Goal: Task Accomplishment & Management: Complete application form

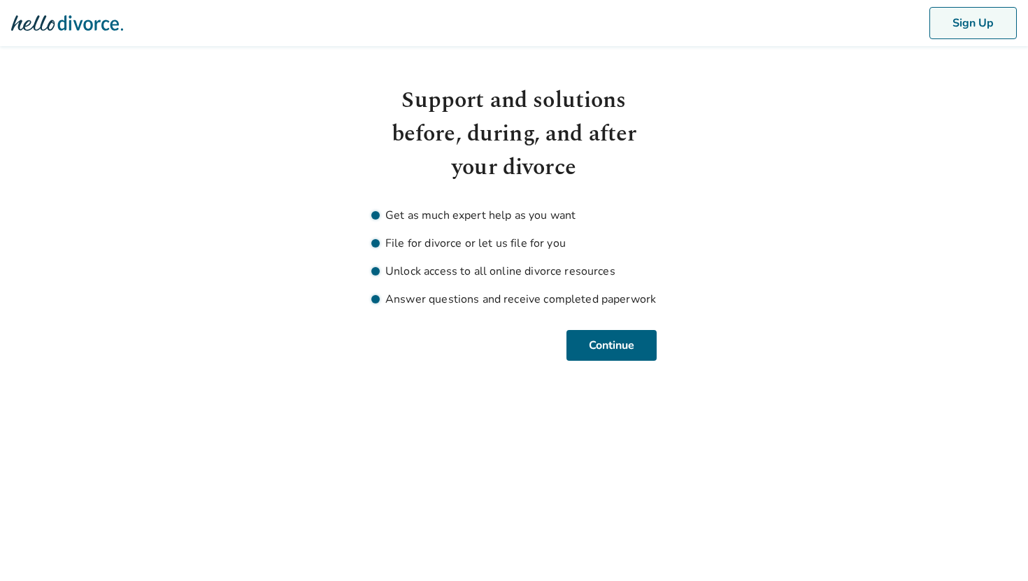
click at [946, 31] on button "Sign Up" at bounding box center [972, 23] width 87 height 32
click at [604, 363] on html "Sign Up Support and solutions before, during, and after your divorce Get as muc…" at bounding box center [514, 197] width 1028 height 394
click at [573, 336] on button "Continue" at bounding box center [611, 345] width 90 height 31
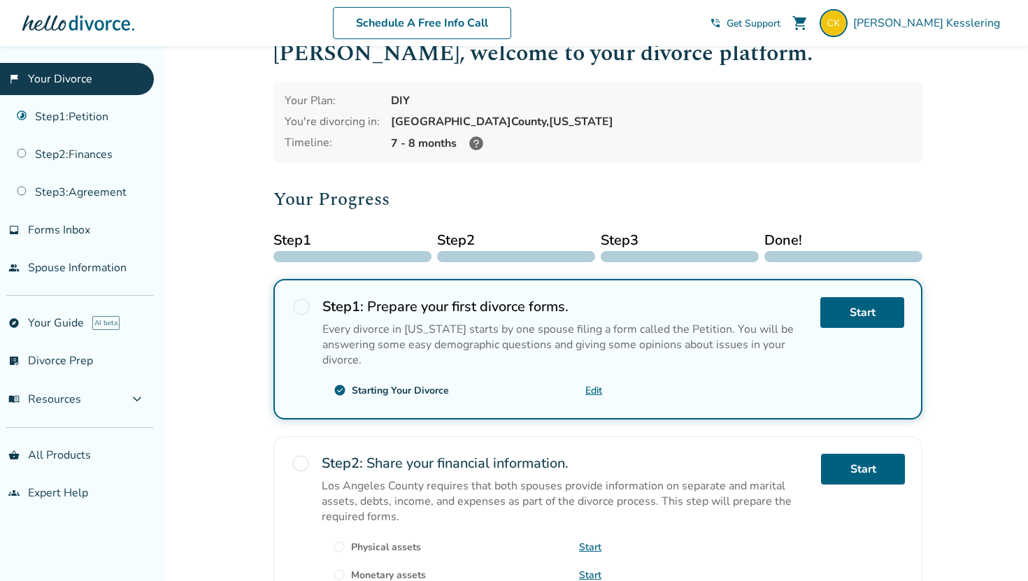
scroll to position [40, 0]
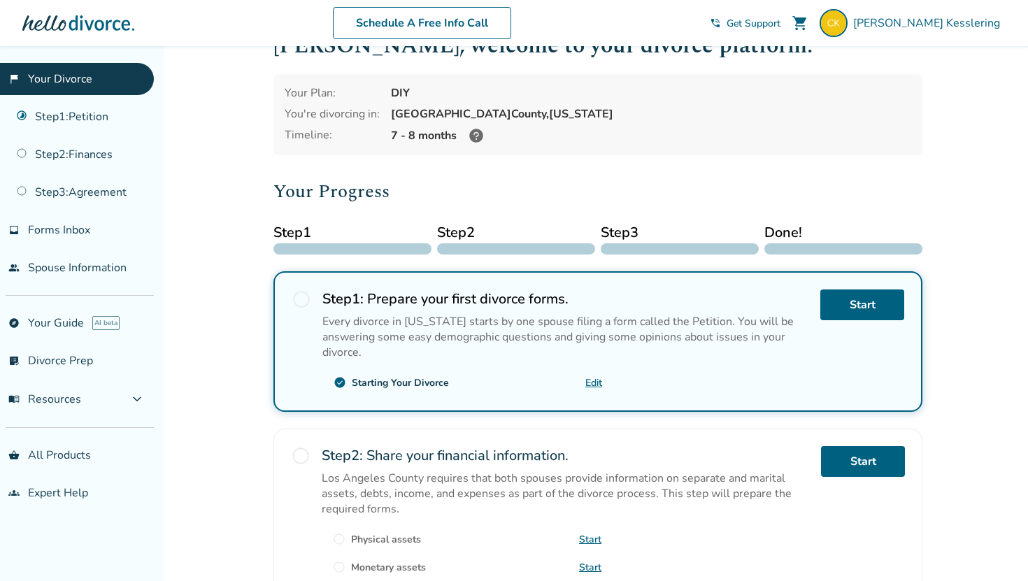
click at [288, 299] on div "radio_button_unchecked Step 1 : Prepare your first divorce forms. Every divorce…" at bounding box center [597, 341] width 649 height 141
click at [296, 299] on span "radio_button_unchecked" at bounding box center [302, 299] width 20 height 20
click at [306, 299] on span "radio_button_unchecked" at bounding box center [302, 299] width 20 height 20
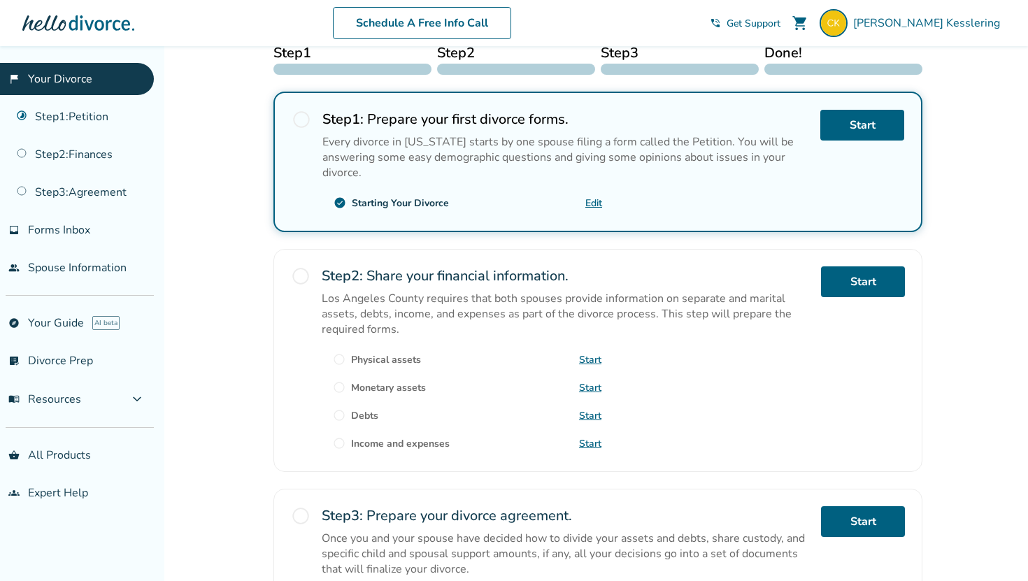
scroll to position [240, 0]
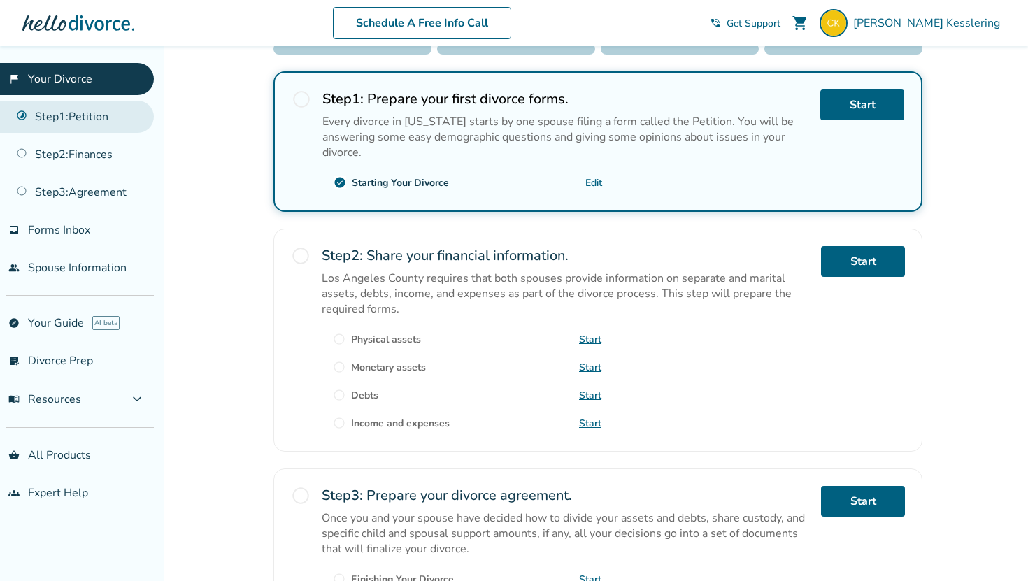
click at [113, 124] on link "Step 1 : Petition" at bounding box center [77, 117] width 154 height 32
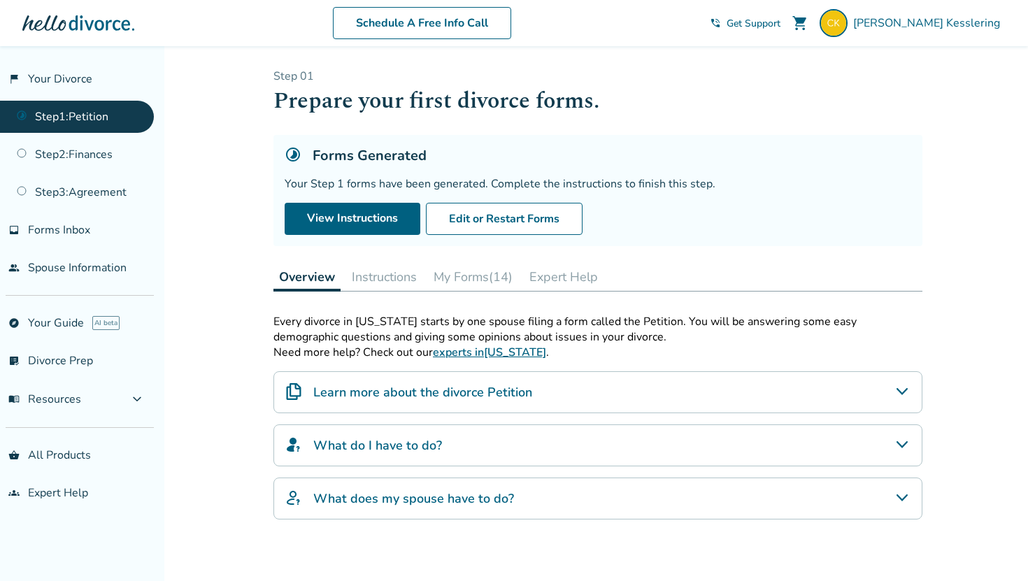
scroll to position [27, 0]
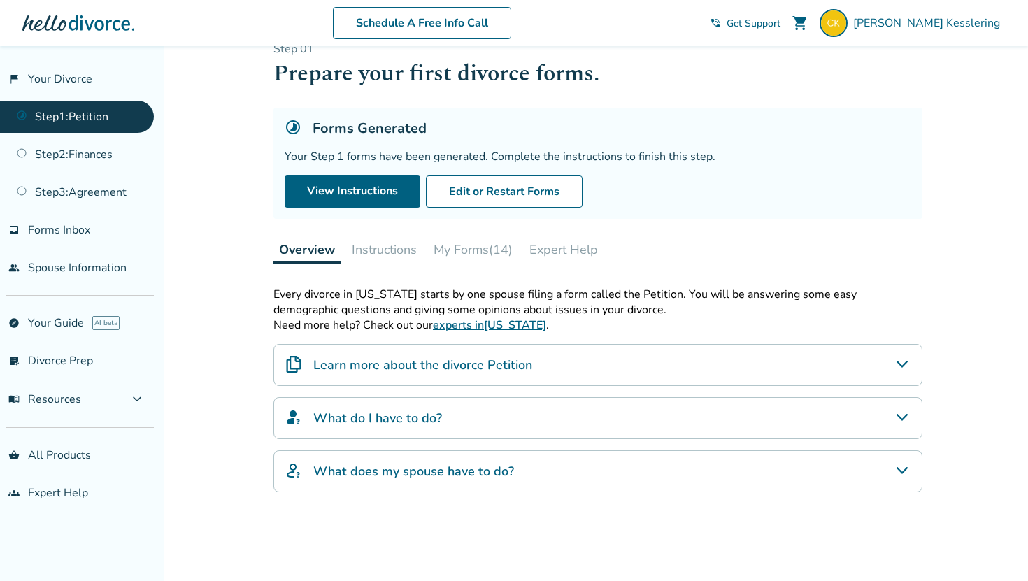
click at [370, 251] on button "Instructions" at bounding box center [384, 250] width 76 height 28
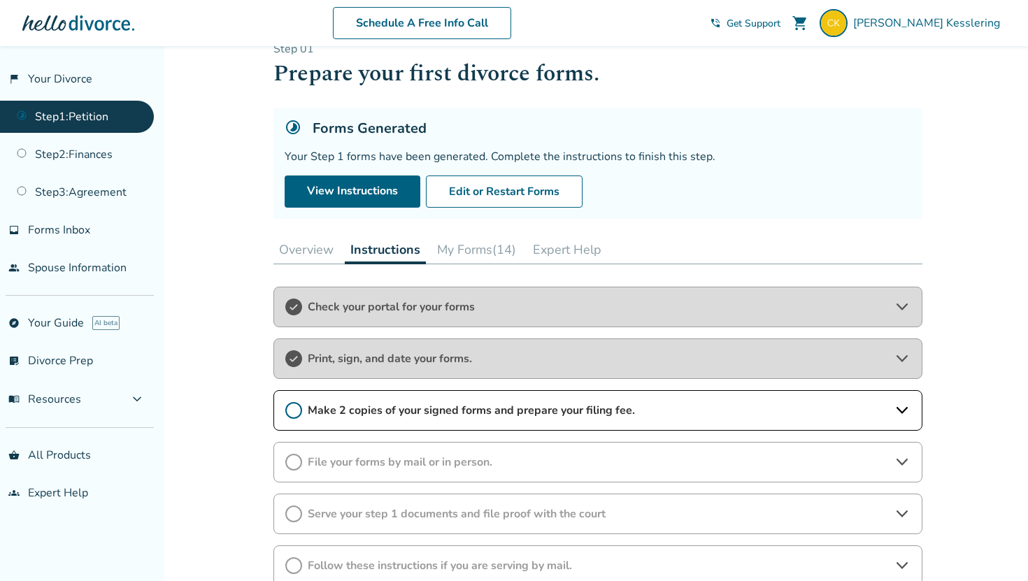
scroll to position [203, 0]
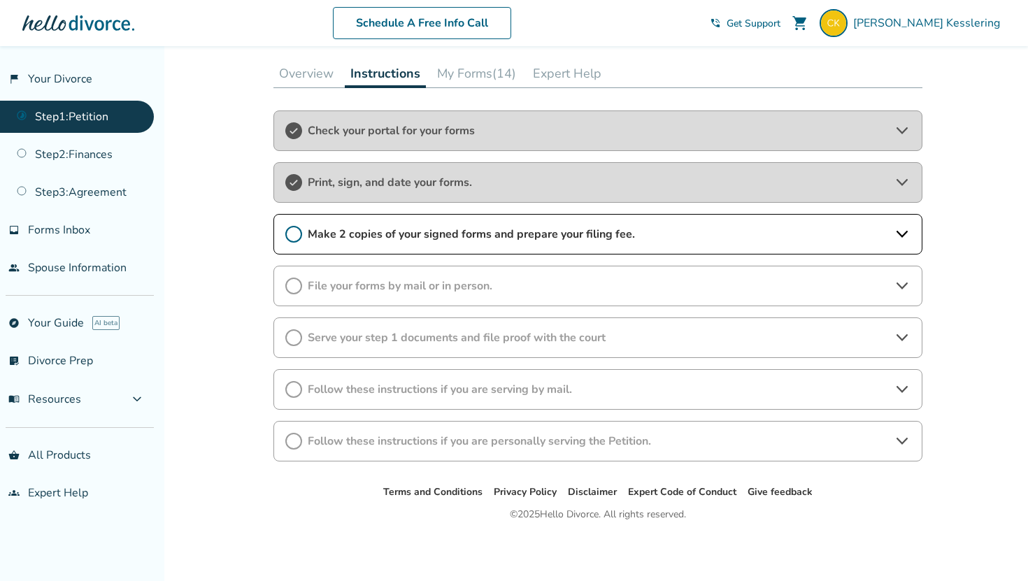
click at [372, 239] on span "Make 2 copies of your signed forms and prepare your filing fee." at bounding box center [598, 234] width 580 height 15
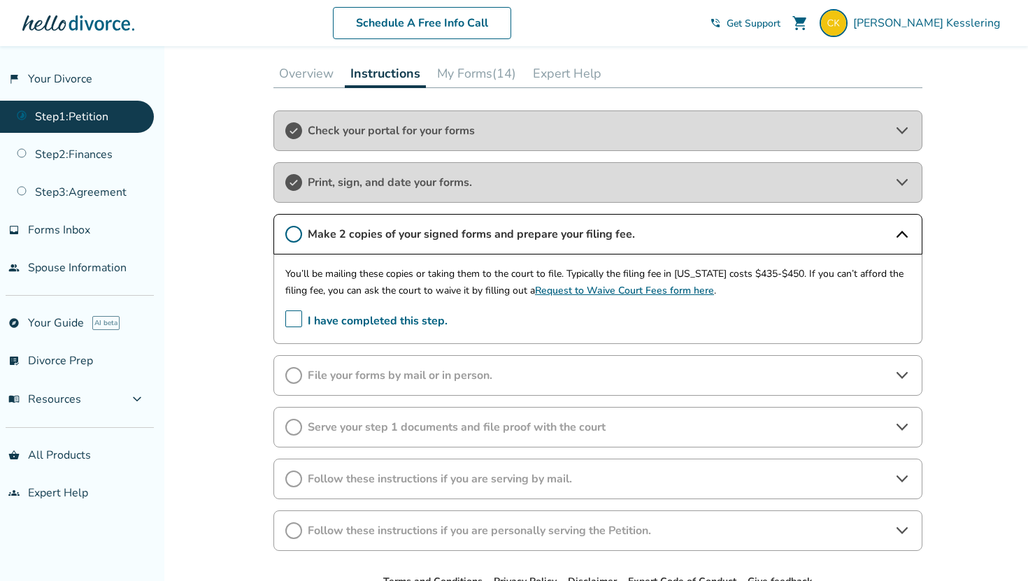
click at [296, 233] on icon at bounding box center [293, 234] width 17 height 17
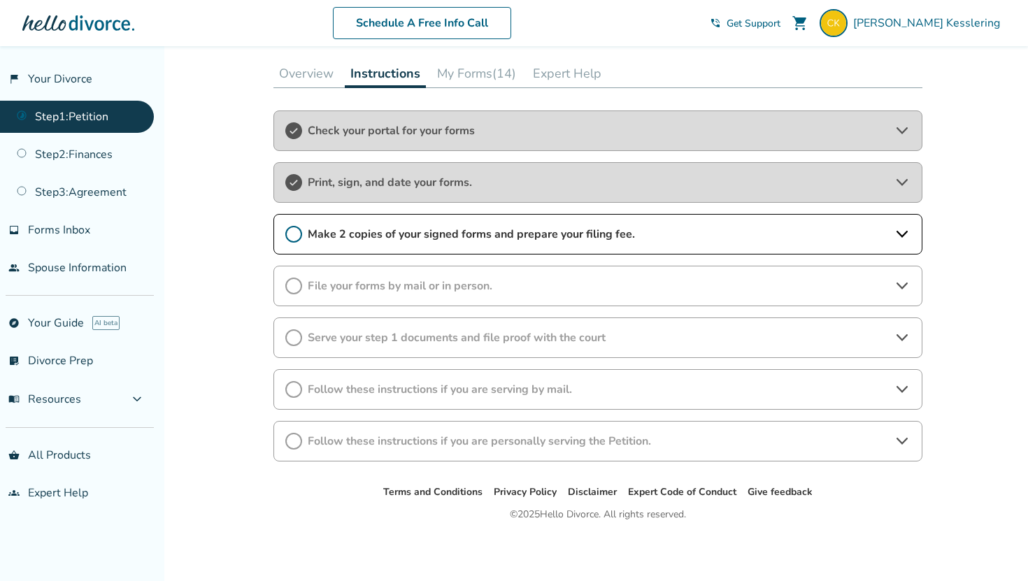
click at [296, 233] on icon at bounding box center [293, 234] width 17 height 17
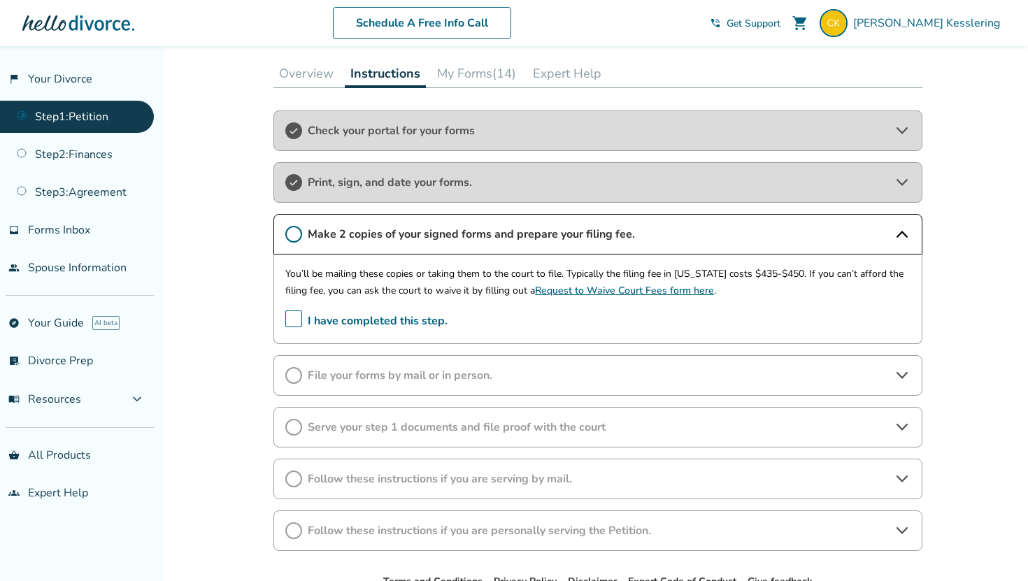
click at [292, 315] on span "I have completed this step." at bounding box center [366, 321] width 162 height 22
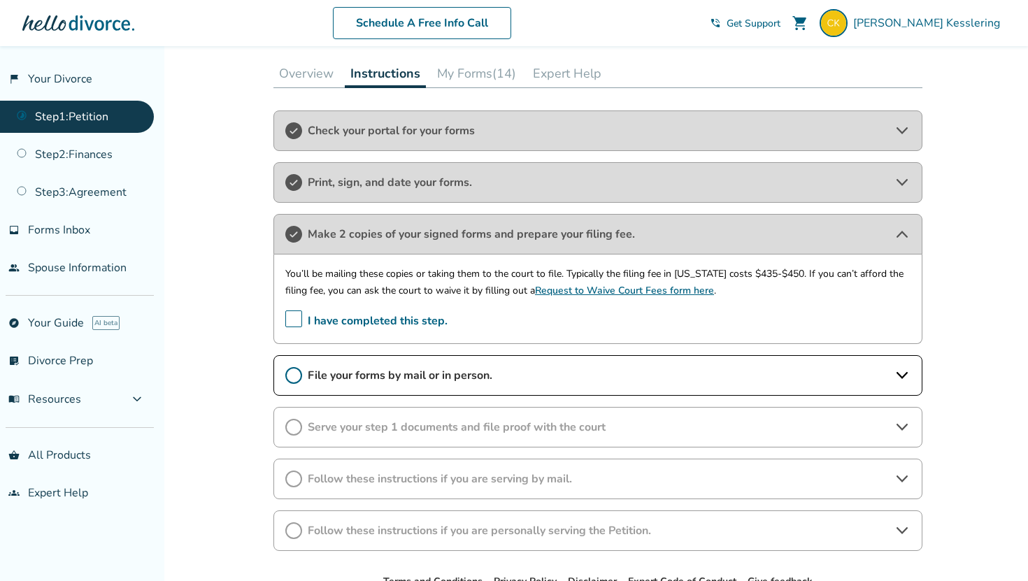
click at [319, 371] on span "File your forms by mail or in person." at bounding box center [598, 375] width 580 height 15
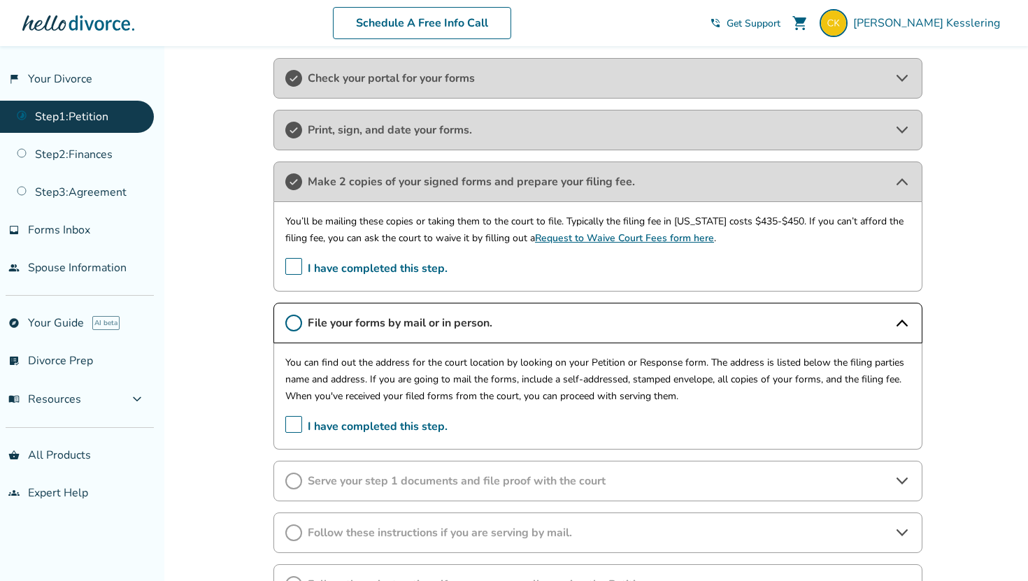
scroll to position [321, 0]
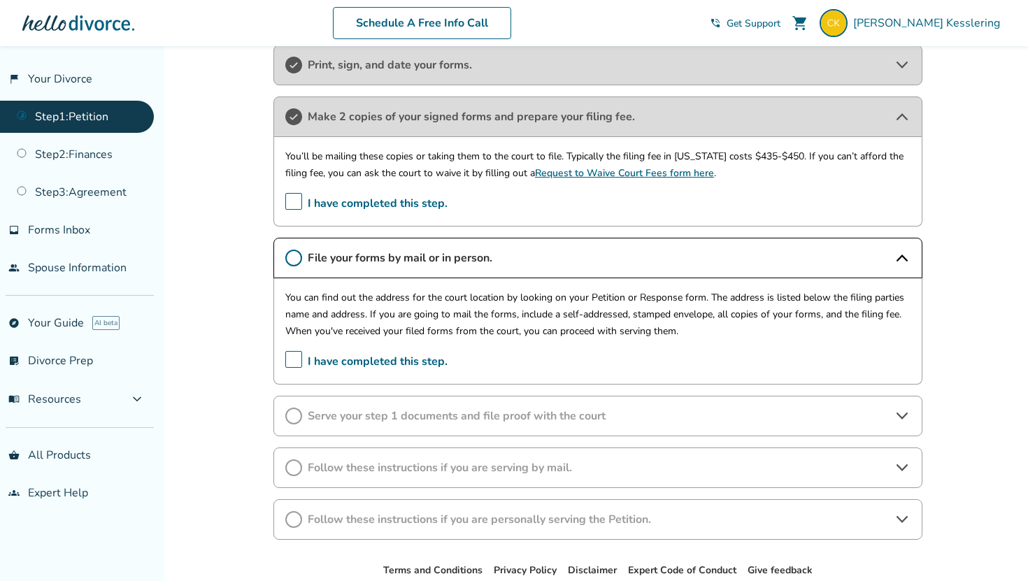
click at [296, 364] on span "I have completed this step." at bounding box center [366, 362] width 162 height 22
click at [348, 418] on span "Serve your step 1 documents and file proof with the court" at bounding box center [598, 415] width 580 height 15
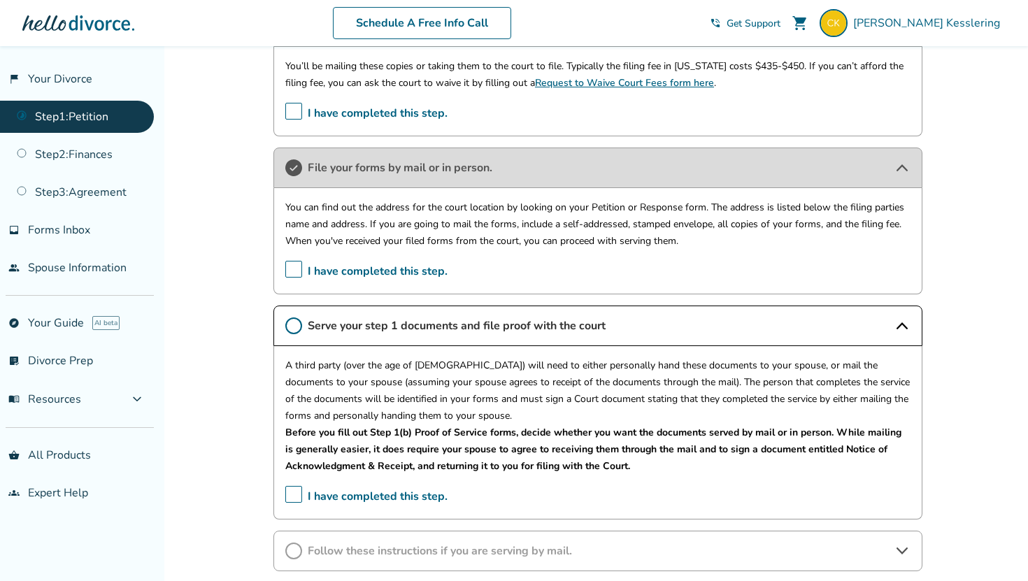
scroll to position [198, 0]
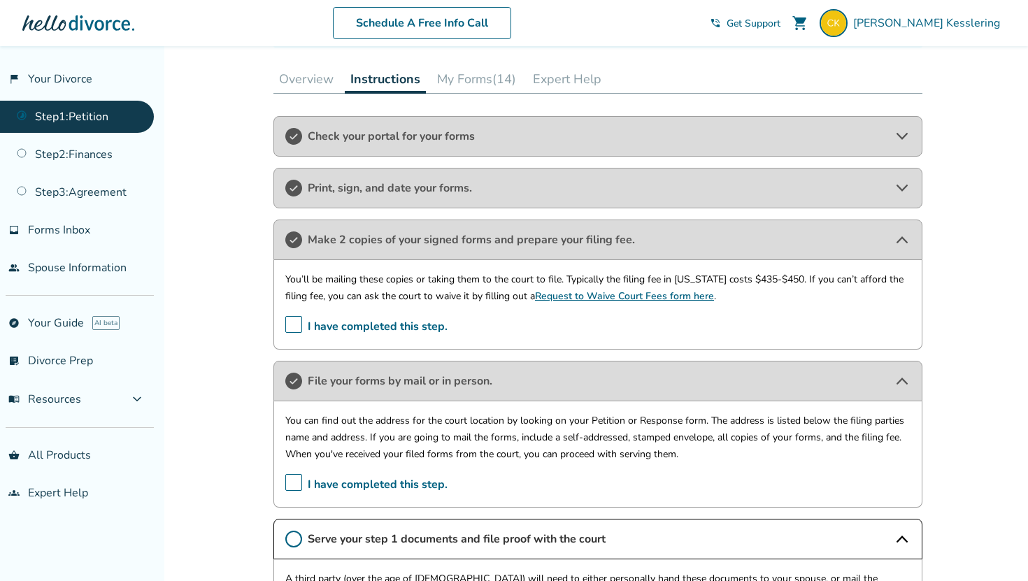
click at [473, 82] on button "My Forms (14)" at bounding box center [476, 79] width 90 height 28
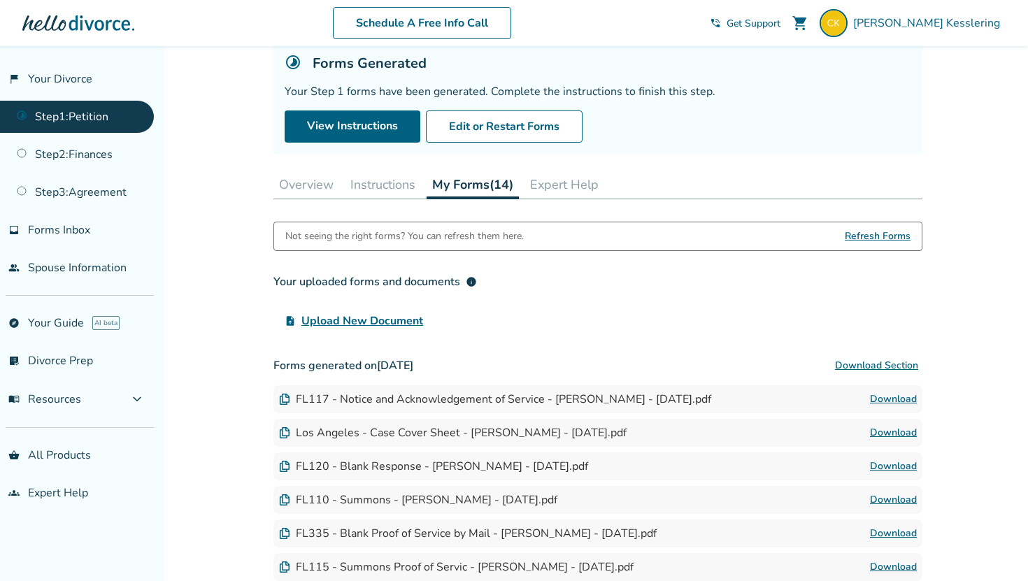
scroll to position [90, 0]
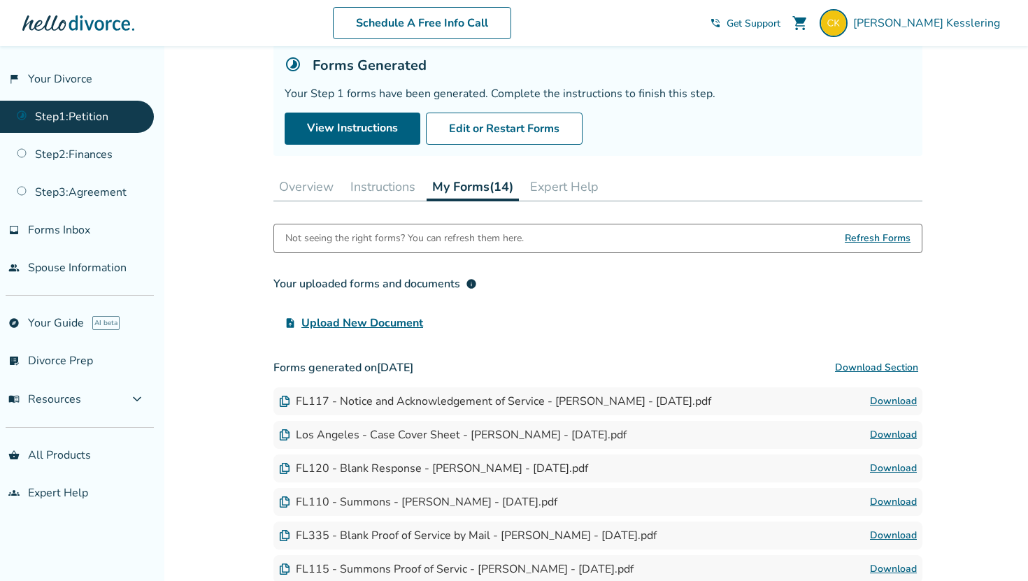
click at [366, 210] on div "Step 0 1 Prepare your first divorce forms. Forms Generated Your Step 1 forms ha…" at bounding box center [597, 437] width 649 height 918
click at [368, 187] on button "Instructions" at bounding box center [383, 187] width 76 height 28
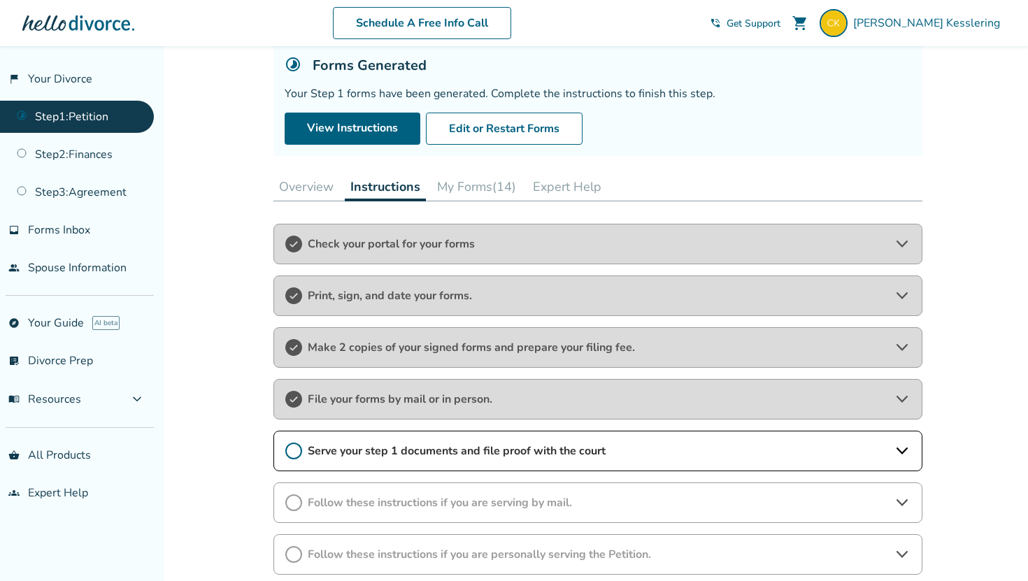
click at [367, 446] on span "Serve your step 1 documents and file proof with the court" at bounding box center [598, 450] width 580 height 15
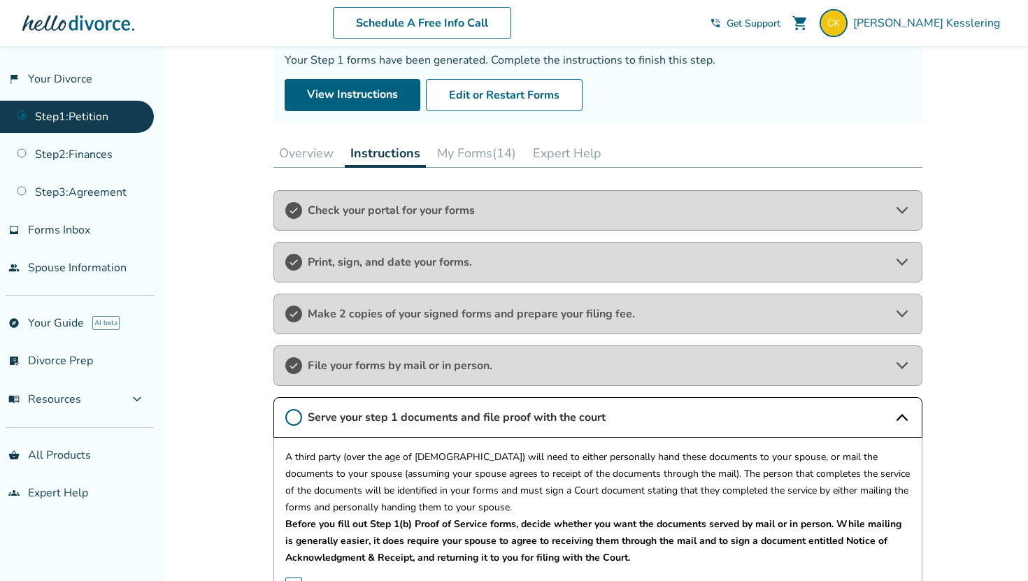
scroll to position [129, 0]
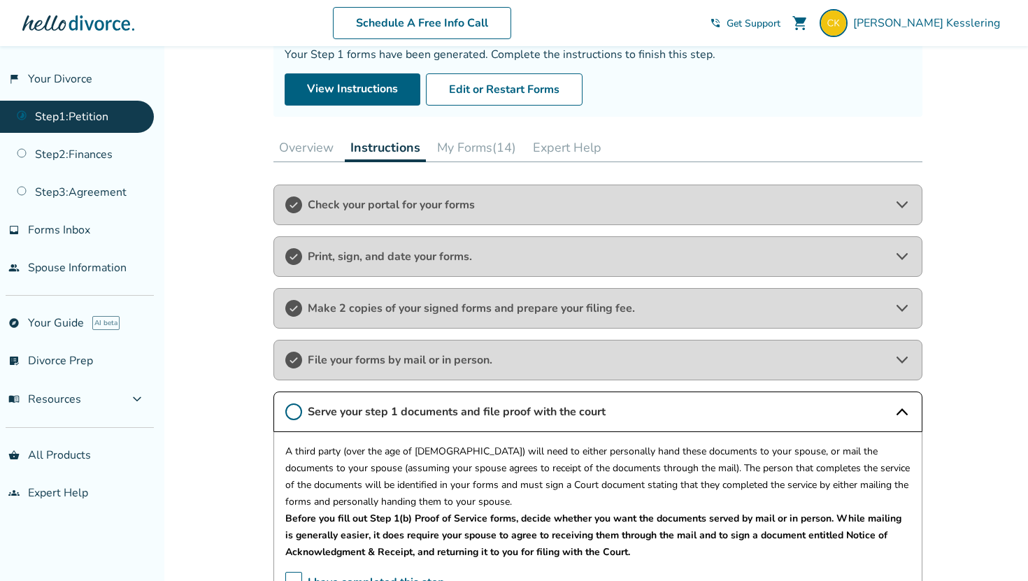
click at [405, 301] on span "Make 2 copies of your signed forms and prepare your filing fee." at bounding box center [598, 308] width 580 height 15
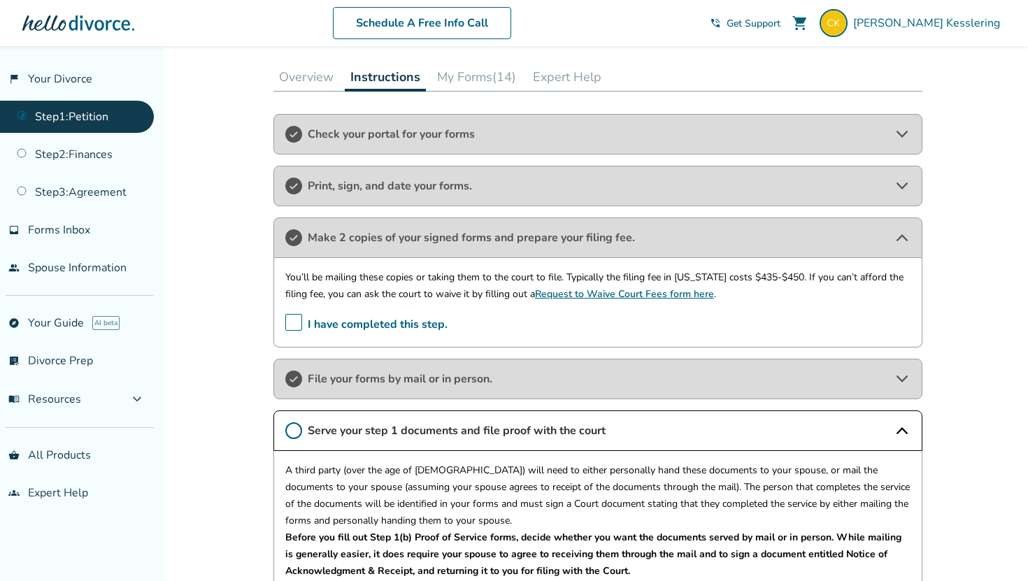
scroll to position [202, 0]
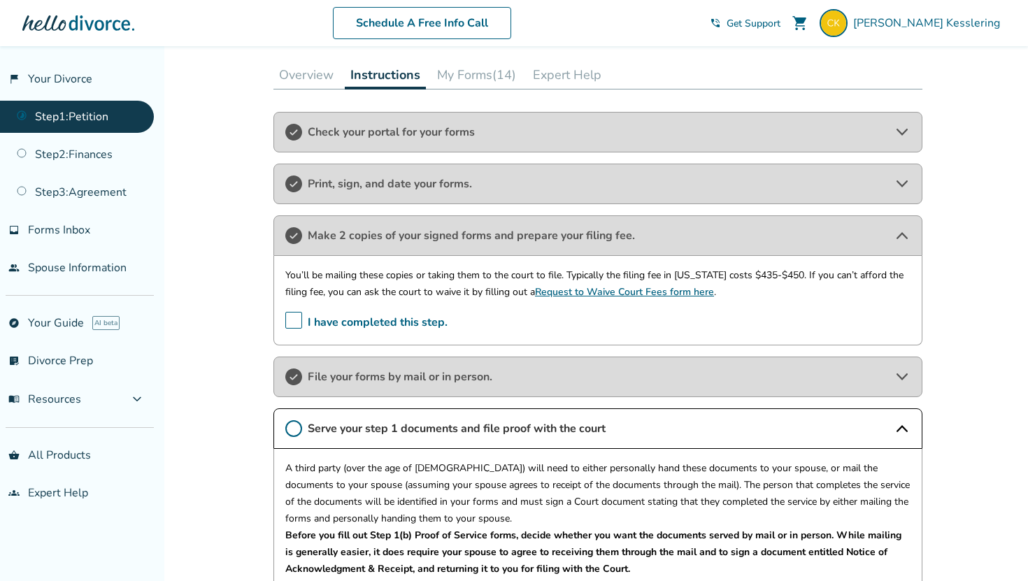
click at [396, 352] on div "Check your portal for your forms Print, sign, and date your forms. Make 2 copie…" at bounding box center [597, 419] width 649 height 614
click at [396, 364] on div "File your forms by mail or in person." at bounding box center [597, 377] width 649 height 41
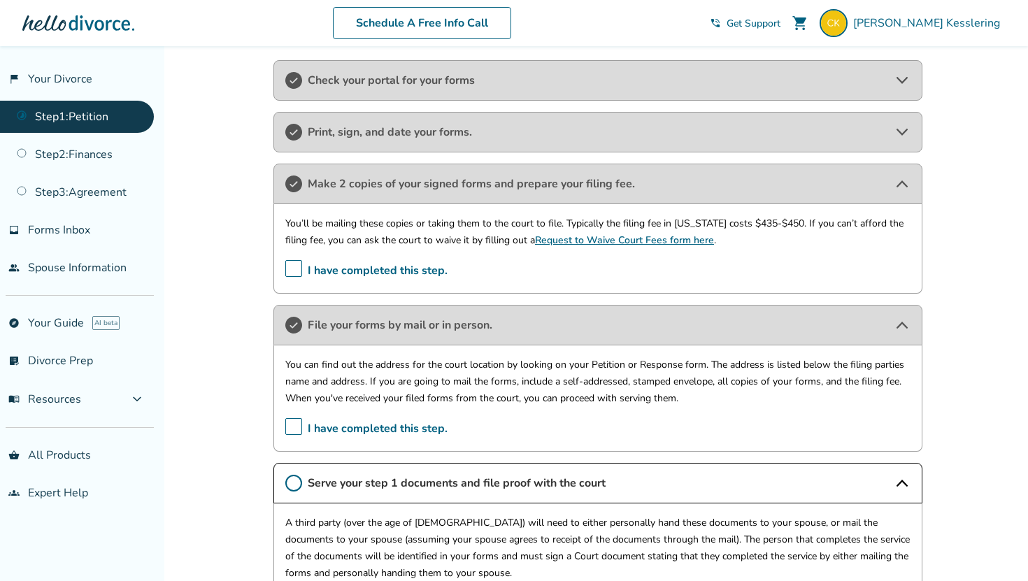
scroll to position [260, 0]
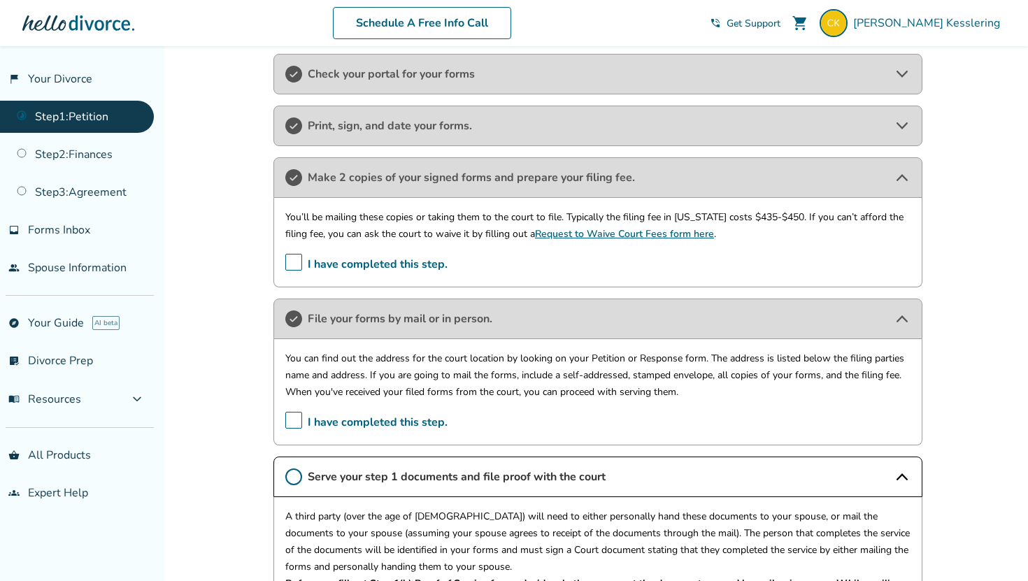
drag, startPoint x: 372, startPoint y: 239, endPoint x: 412, endPoint y: 135, distance: 111.5
click at [412, 135] on div "Print, sign, and date your forms." at bounding box center [597, 126] width 649 height 41
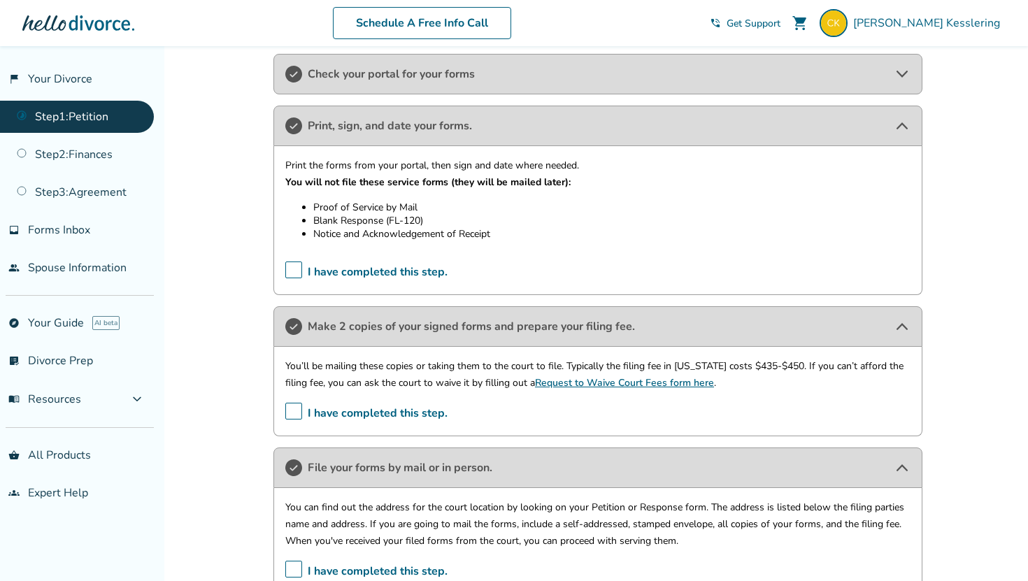
scroll to position [721, 0]
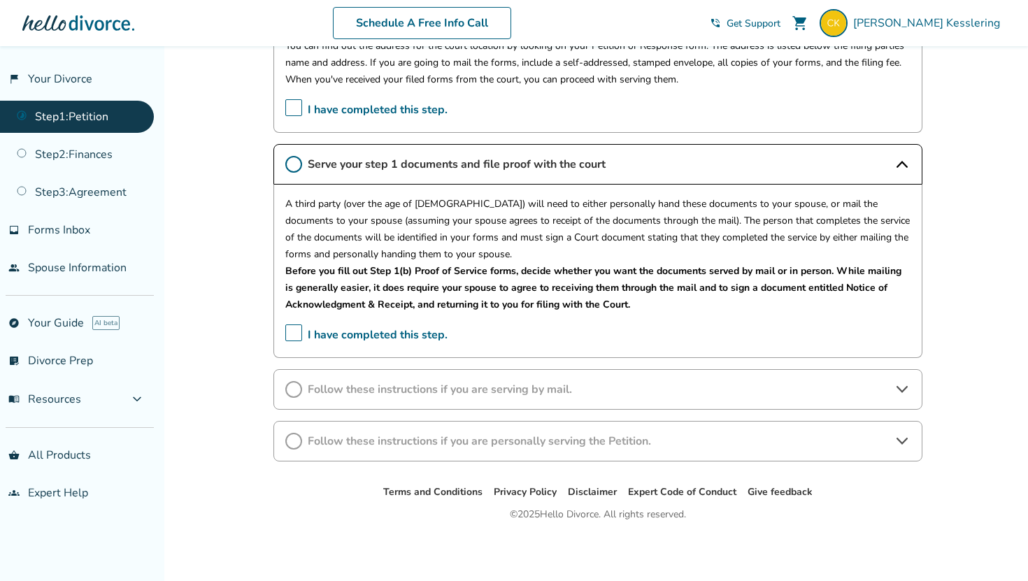
click at [72, 318] on link "explore Your Guide AI beta" at bounding box center [77, 323] width 154 height 32
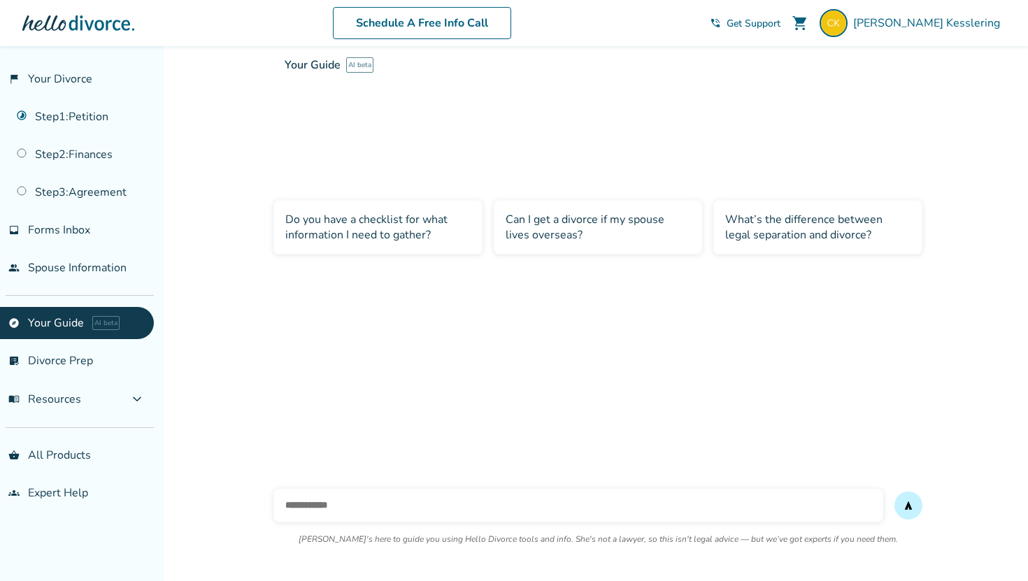
scroll to position [46, 0]
click at [59, 224] on span "Forms Inbox" at bounding box center [59, 229] width 62 height 15
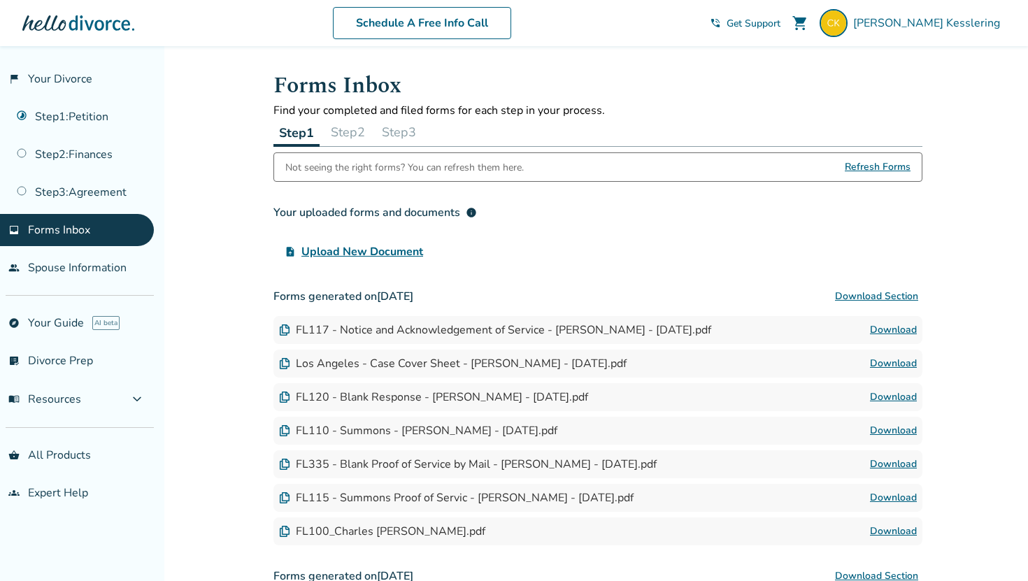
click at [83, 118] on link "Step 1 : Petition" at bounding box center [77, 117] width 154 height 32
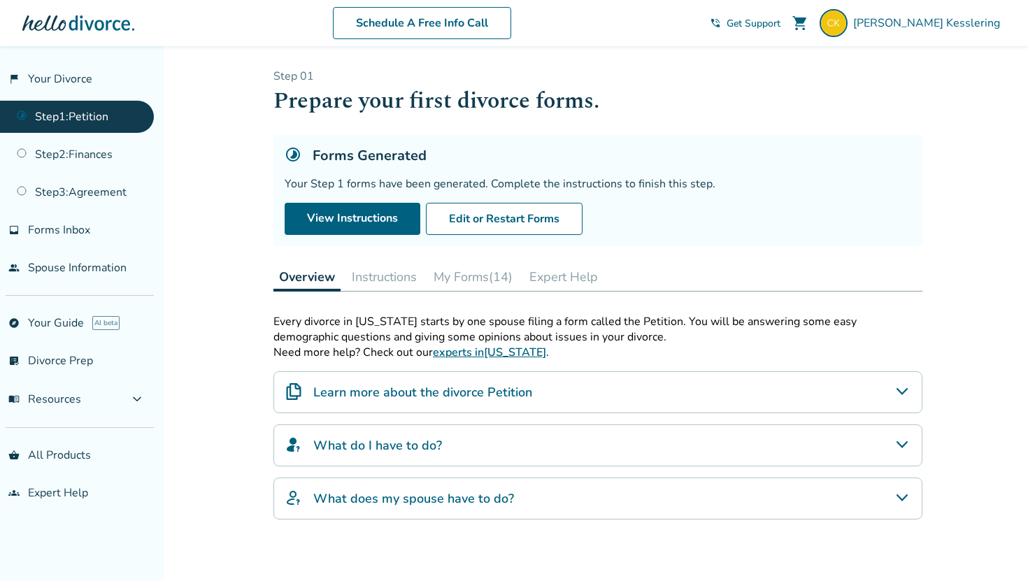
click at [82, 152] on link "Step 2 : Finances" at bounding box center [77, 154] width 154 height 32
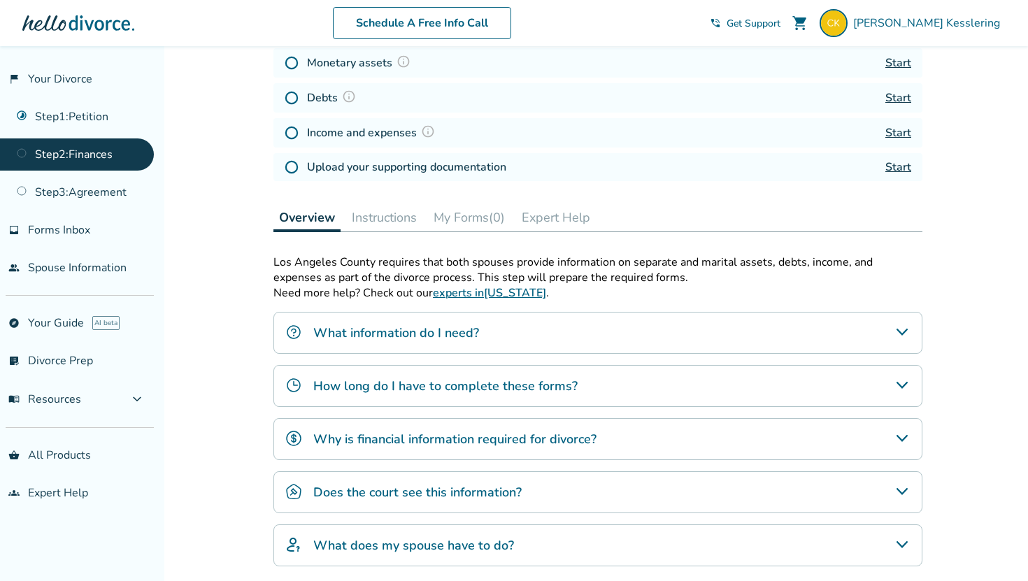
scroll to position [233, 0]
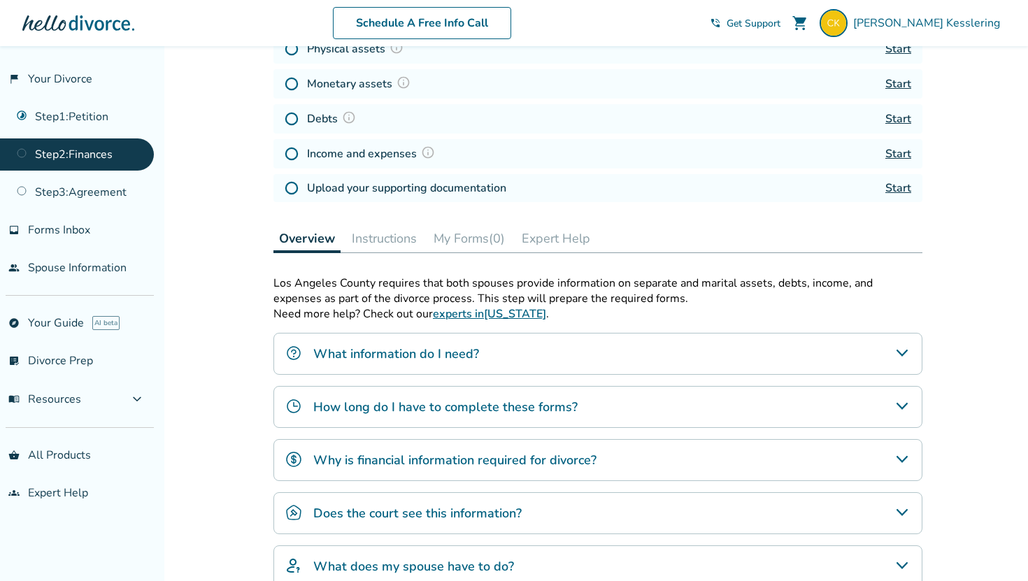
click at [101, 121] on link "Step 1 : Petition" at bounding box center [77, 117] width 154 height 32
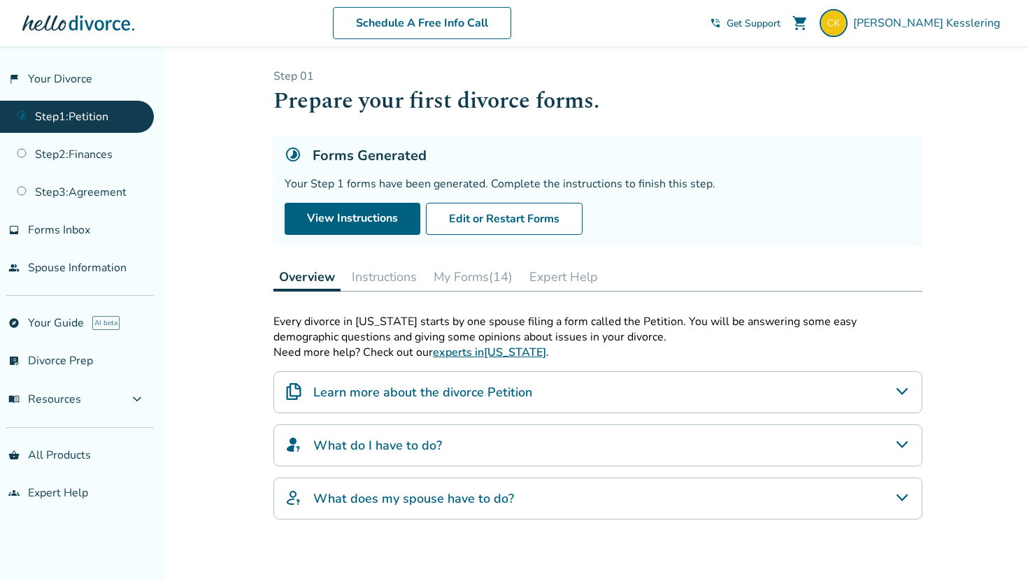
click at [370, 444] on h4 "What do I have to do?" at bounding box center [377, 445] width 129 height 18
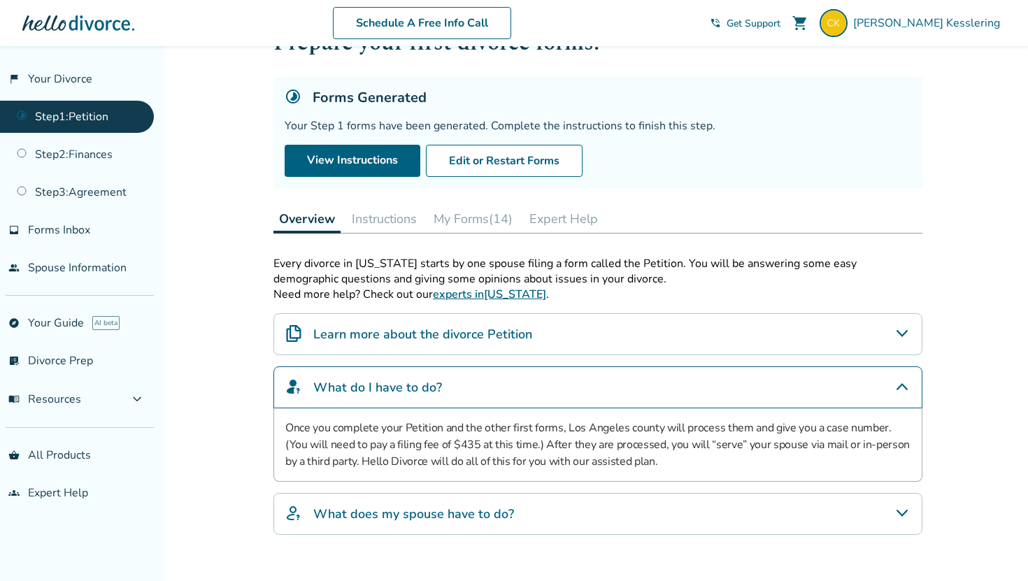
scroll to position [62, 0]
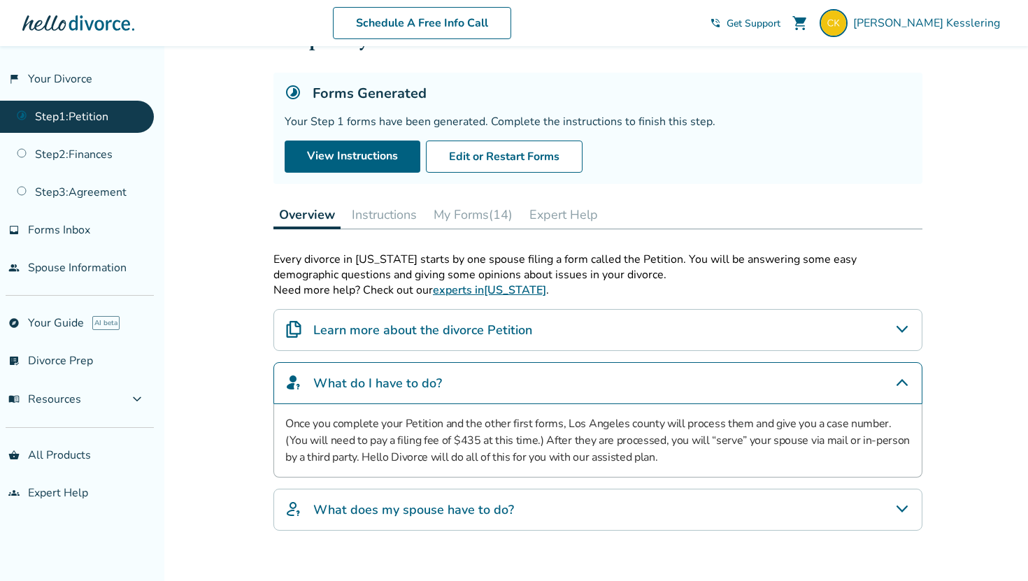
click at [350, 502] on h4 "What does my spouse have to do?" at bounding box center [413, 510] width 201 height 18
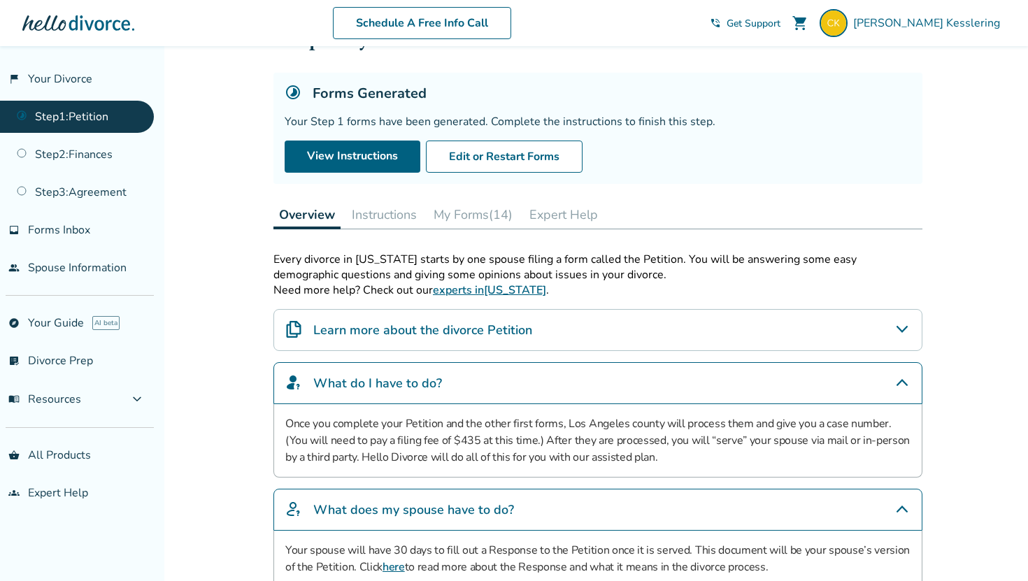
click at [350, 502] on h4 "What does my spouse have to do?" at bounding box center [413, 510] width 201 height 18
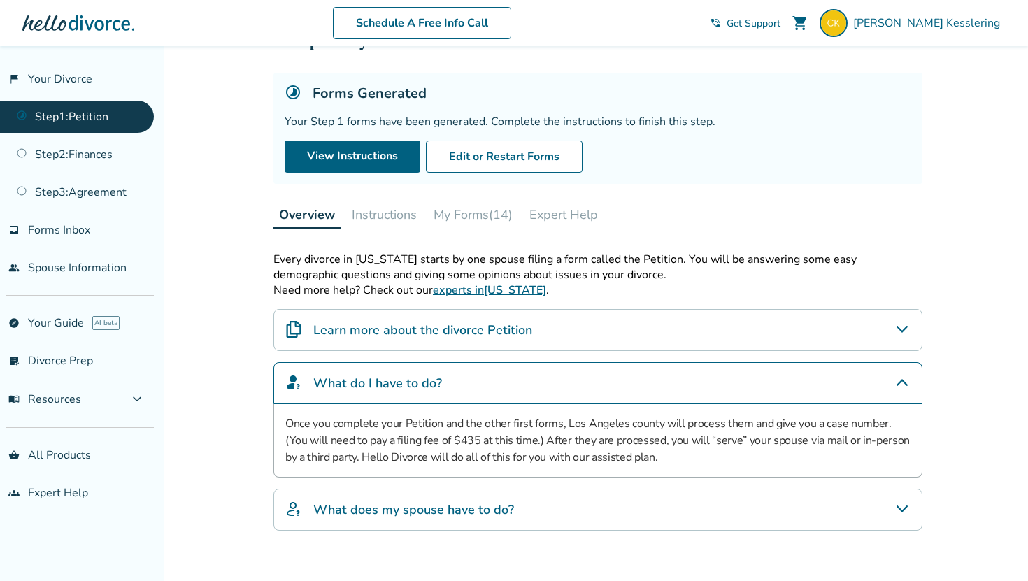
click at [350, 502] on h4 "What does my spouse have to do?" at bounding box center [413, 510] width 201 height 18
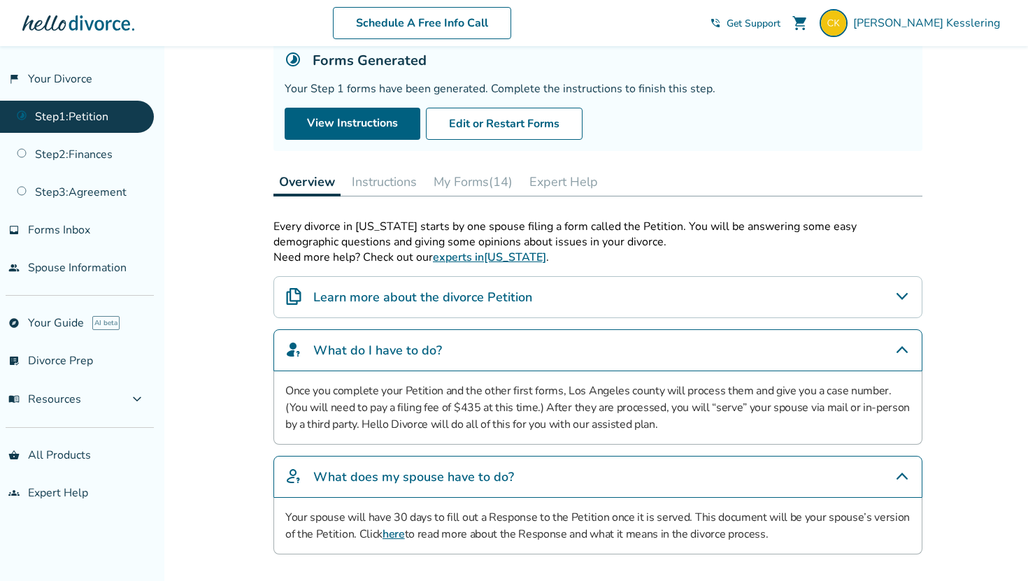
scroll to position [96, 0]
click at [333, 296] on h4 "Learn more about the divorce Petition" at bounding box center [422, 296] width 219 height 18
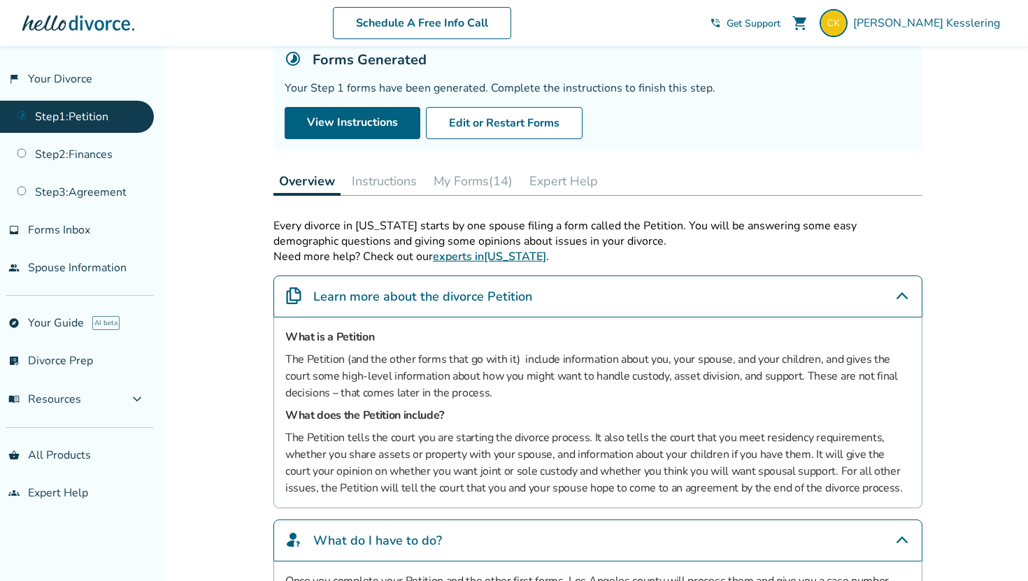
scroll to position [37, 0]
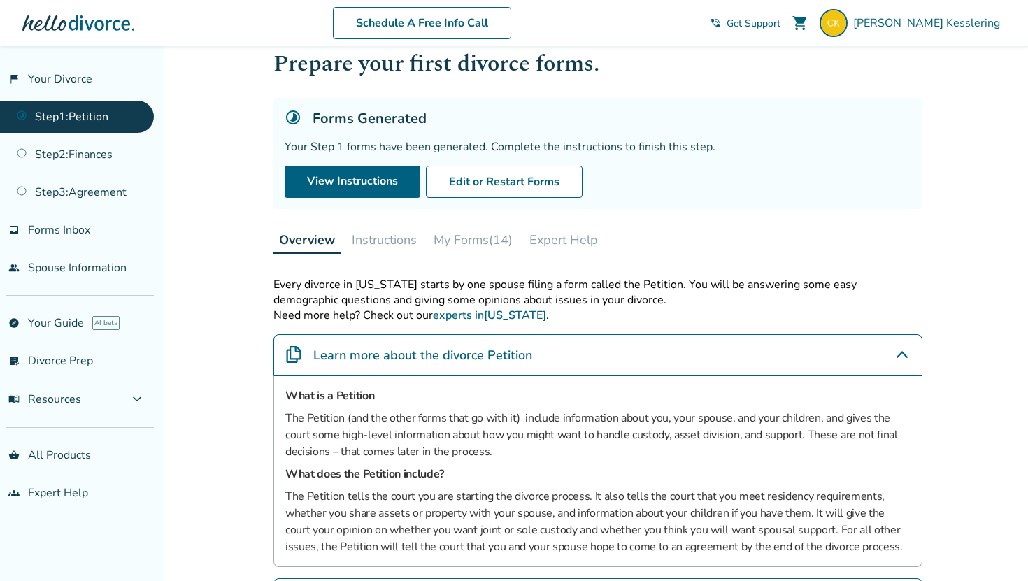
click at [364, 247] on button "Instructions" at bounding box center [384, 240] width 76 height 28
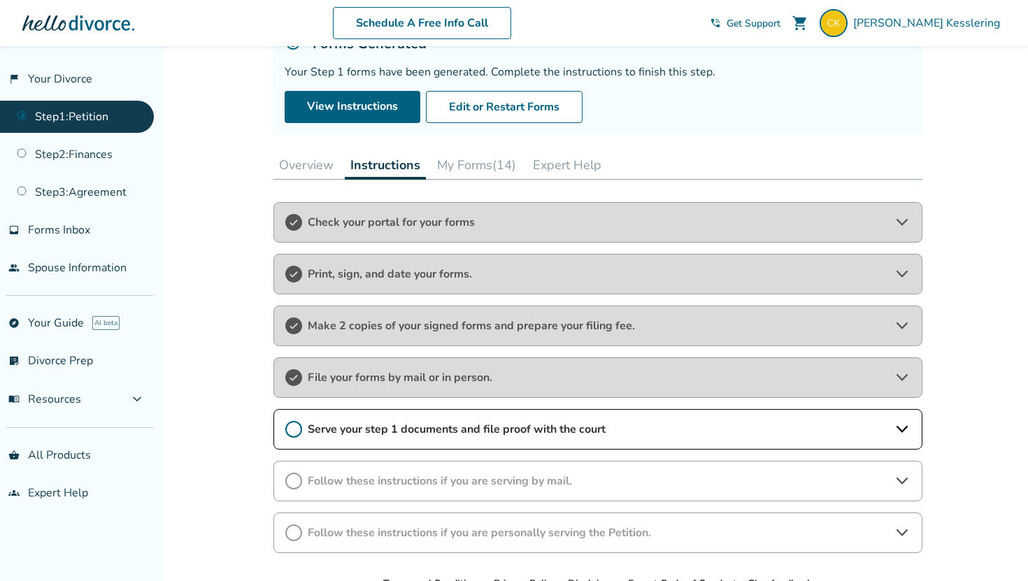
scroll to position [203, 0]
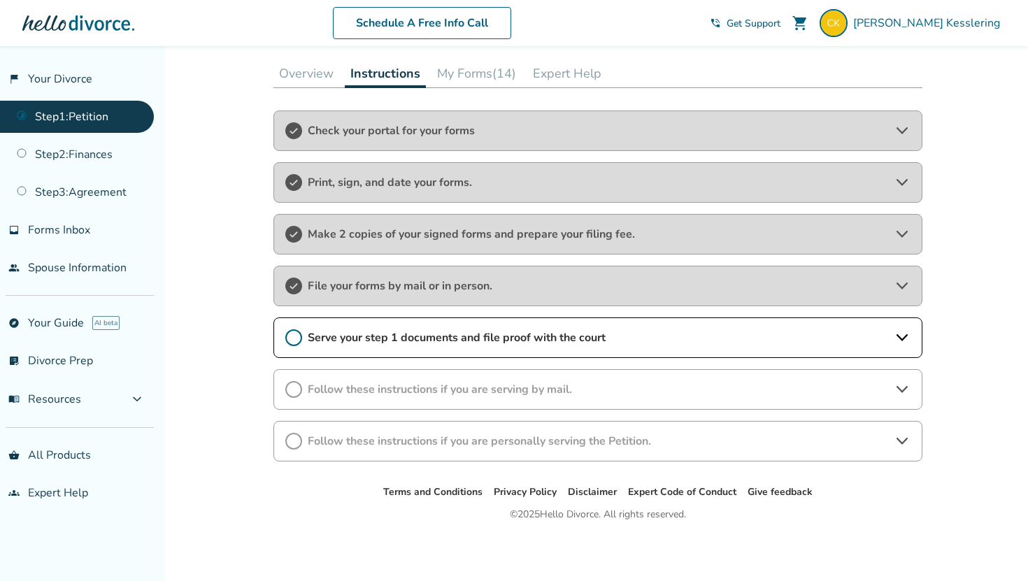
click at [359, 321] on div "Serve your step 1 documents and file proof with the court" at bounding box center [597, 337] width 649 height 41
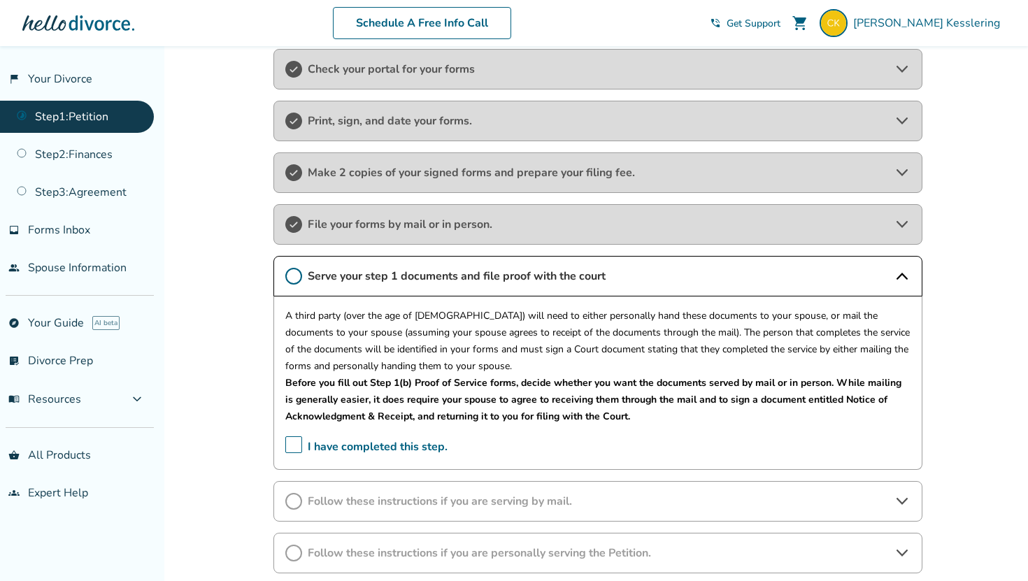
scroll to position [377, 0]
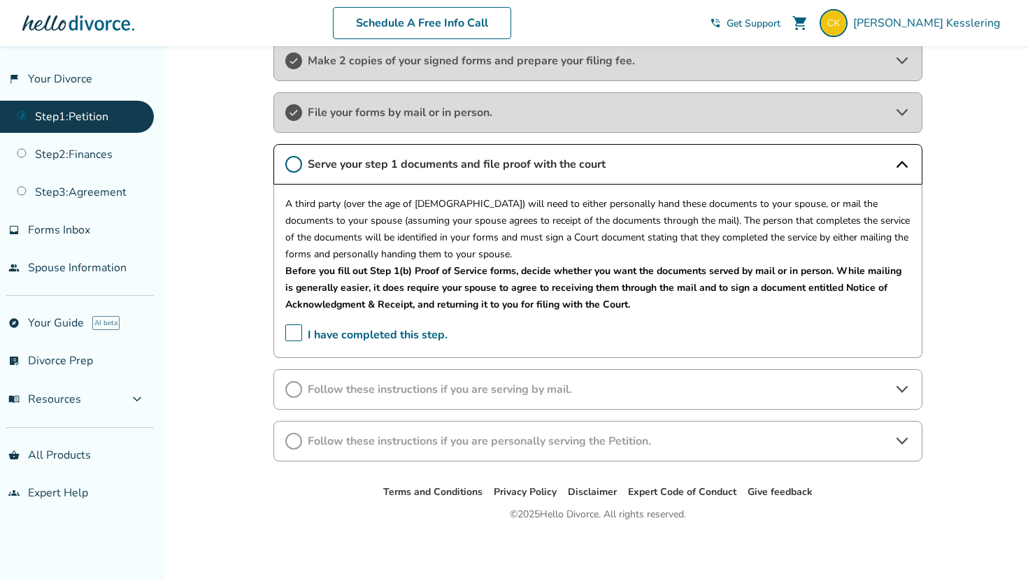
click at [385, 384] on span "Follow these instructions if you are serving by mail." at bounding box center [598, 389] width 580 height 15
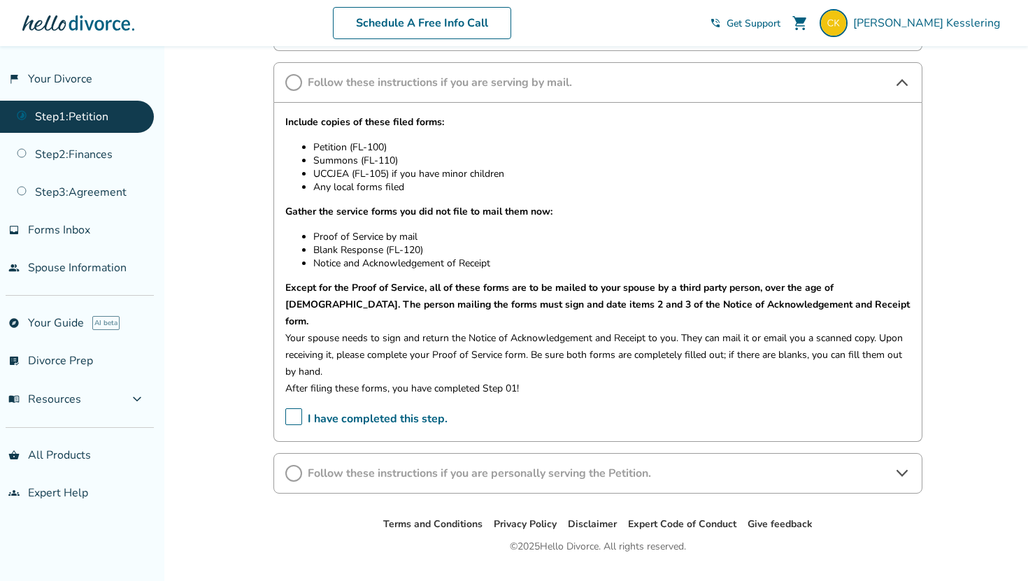
scroll to position [699, 0]
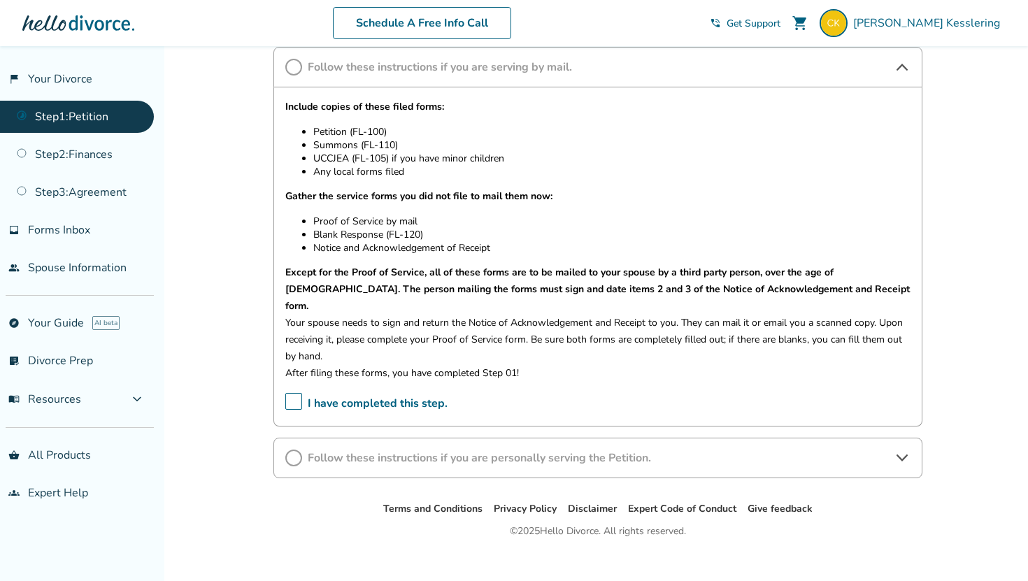
click at [651, 450] on span "Follow these instructions if you are personally serving the Petition." at bounding box center [598, 457] width 580 height 15
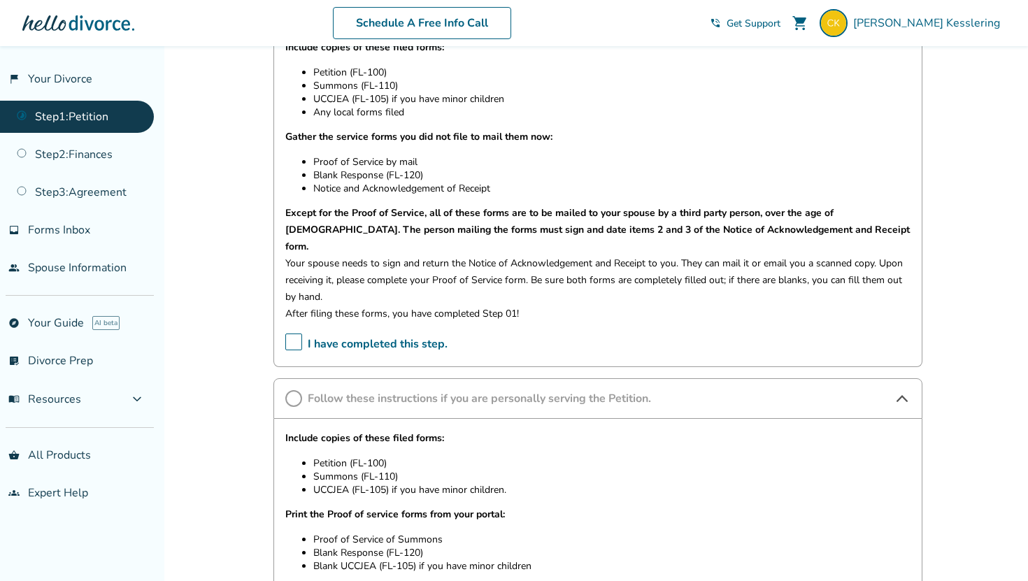
scroll to position [785, 0]
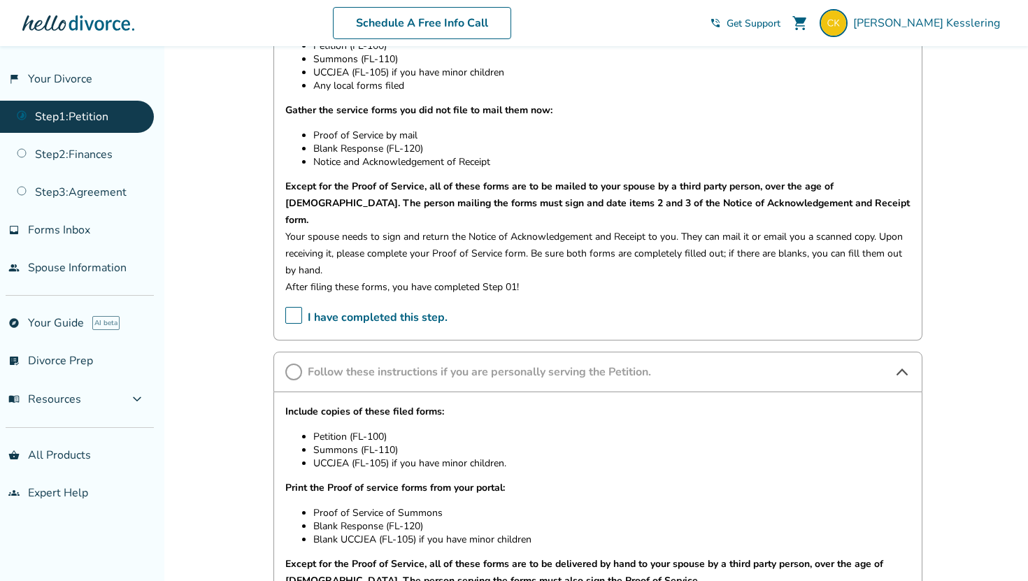
click at [646, 364] on span "Follow these instructions if you are personally serving the Petition." at bounding box center [598, 371] width 580 height 15
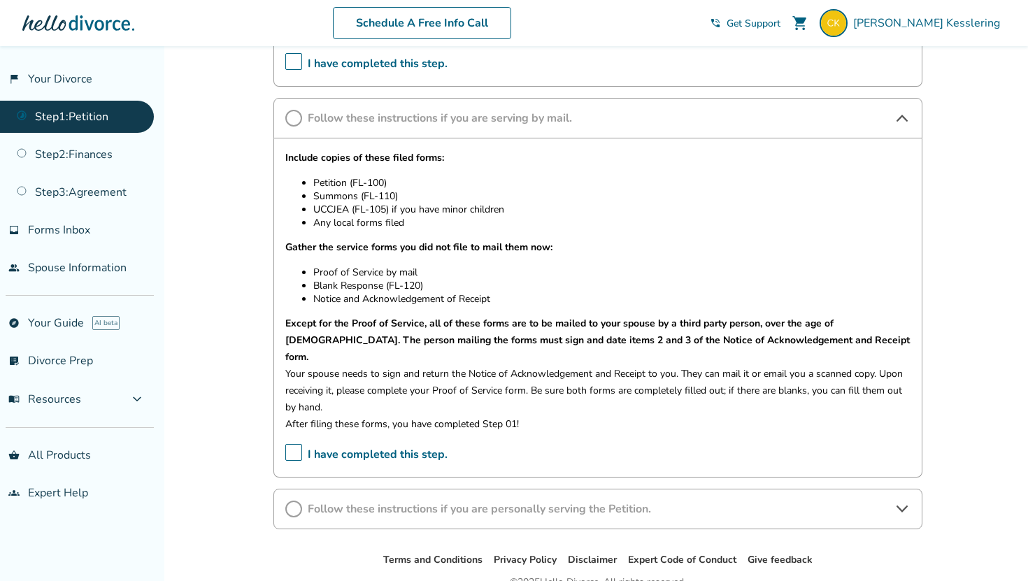
scroll to position [644, 0]
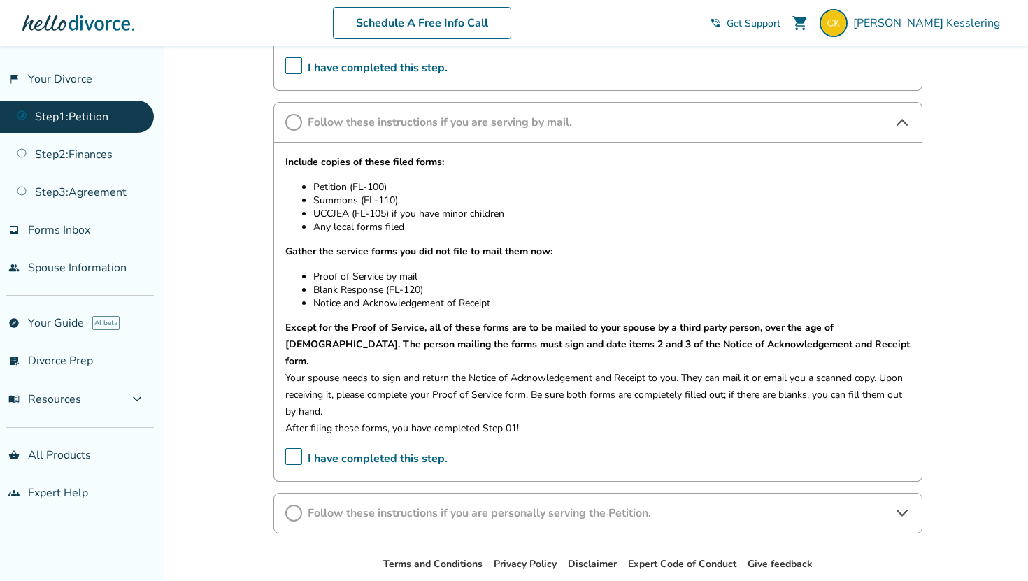
click at [719, 234] on div "Include copies of these filed forms: Petition (FL-100) Summons (FL-110) UCCJEA …" at bounding box center [597, 295] width 625 height 283
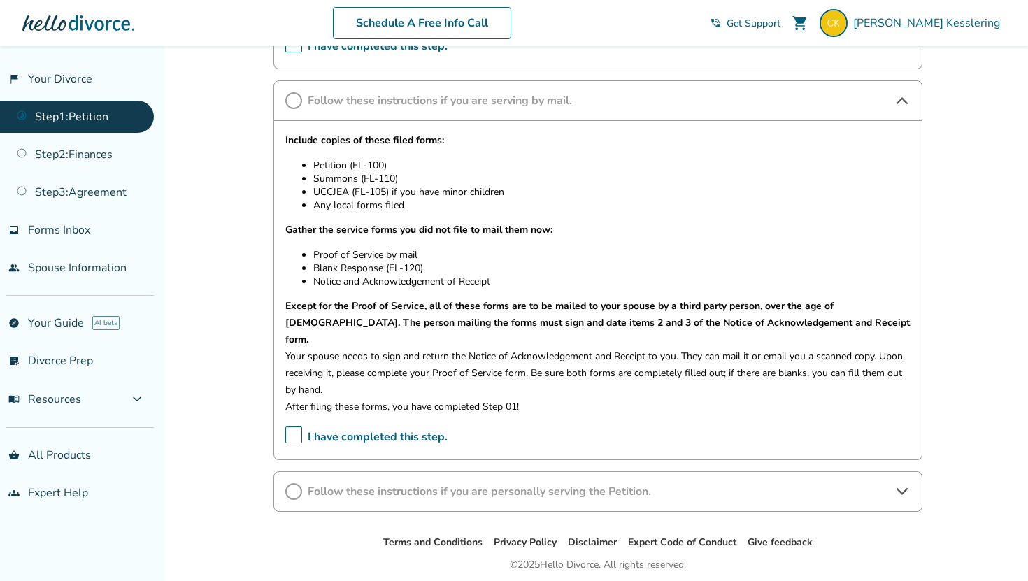
scroll to position [668, 0]
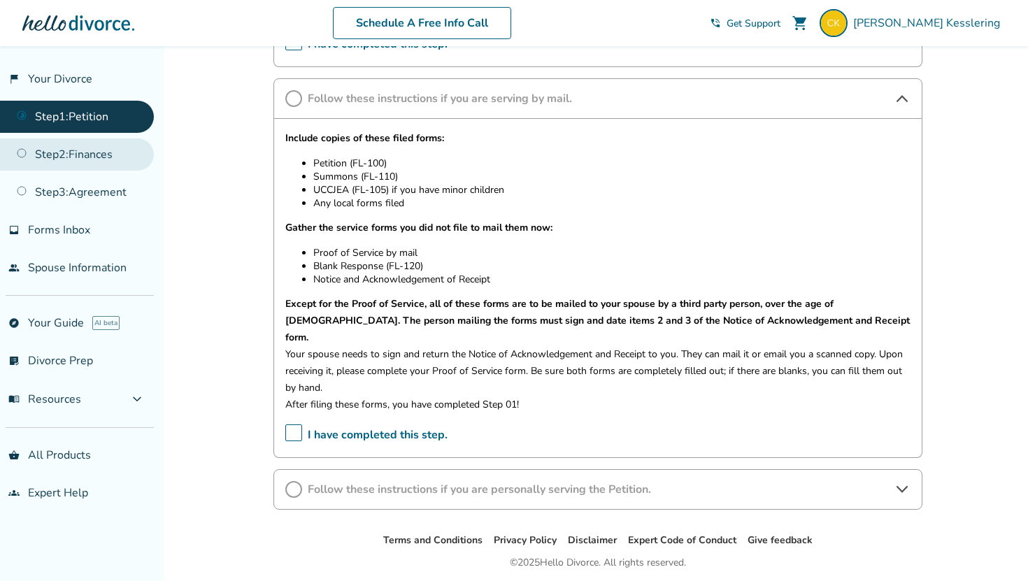
click at [82, 164] on link "Step 2 : Finances" at bounding box center [77, 154] width 154 height 32
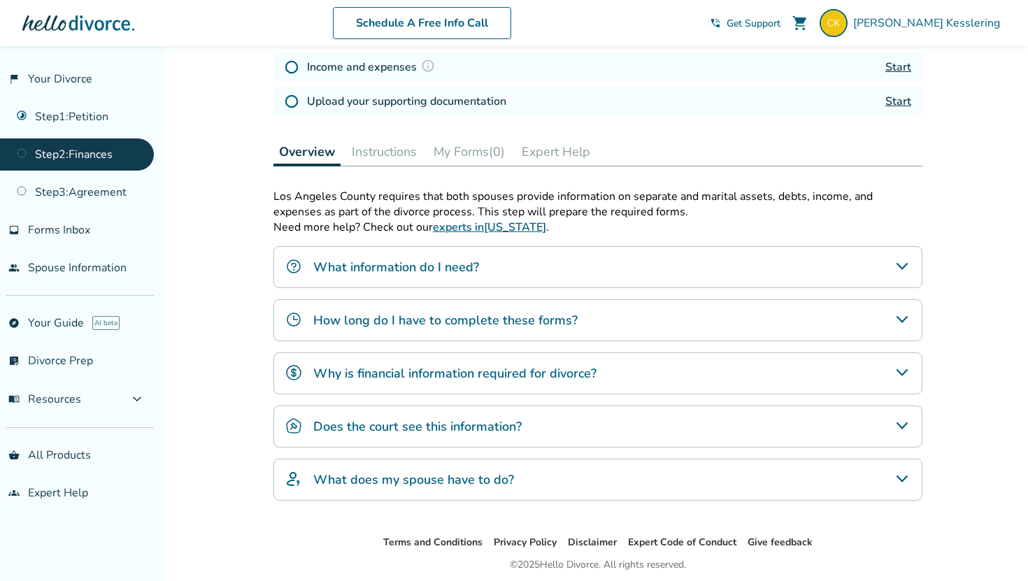
scroll to position [320, 0]
click at [409, 323] on h4 "How long do I have to complete these forms?" at bounding box center [445, 319] width 264 height 18
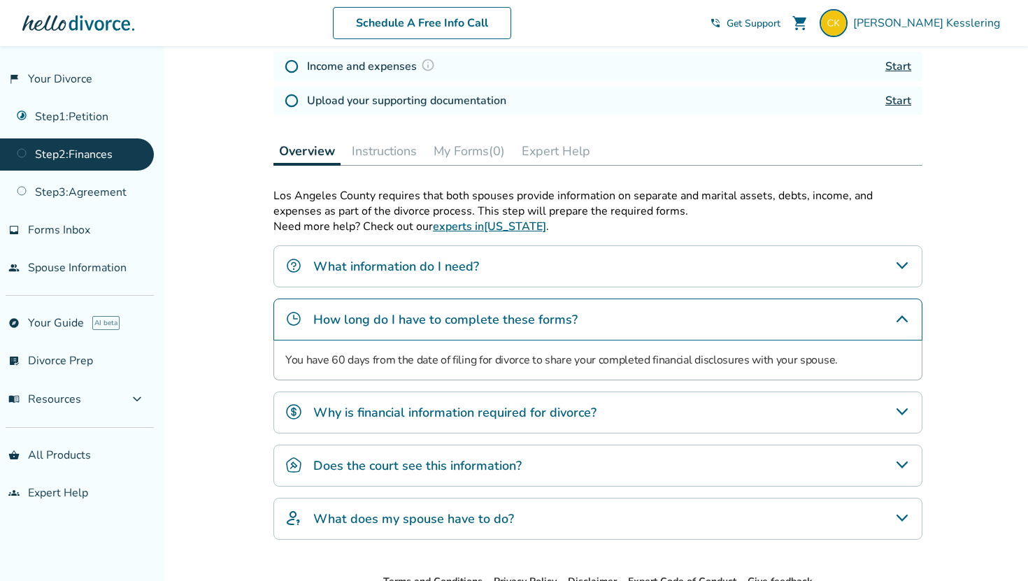
click at [396, 412] on h4 "Why is financial information required for divorce?" at bounding box center [454, 412] width 283 height 18
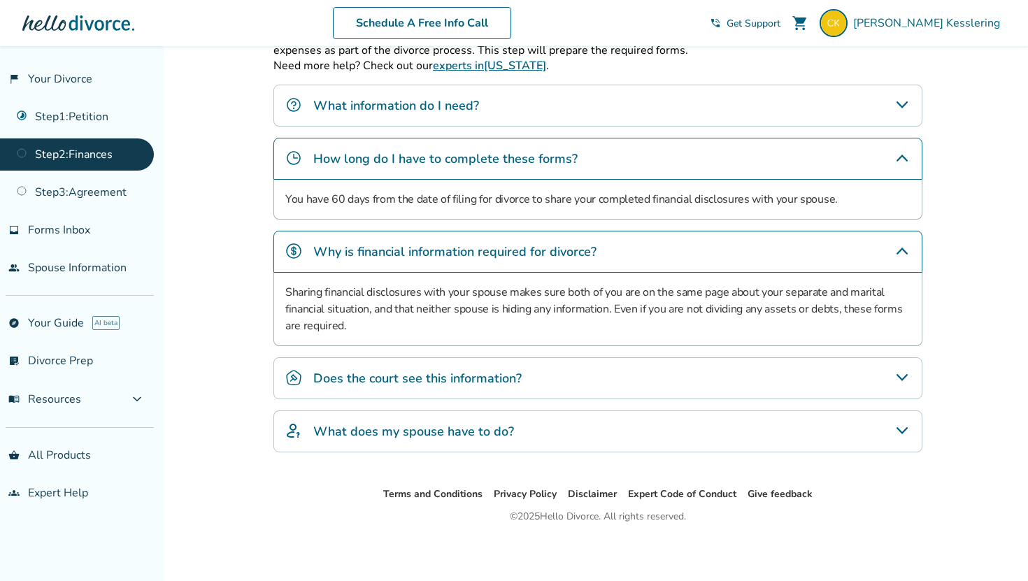
scroll to position [482, 0]
click at [330, 364] on div "Does the court see this information?" at bounding box center [597, 377] width 649 height 42
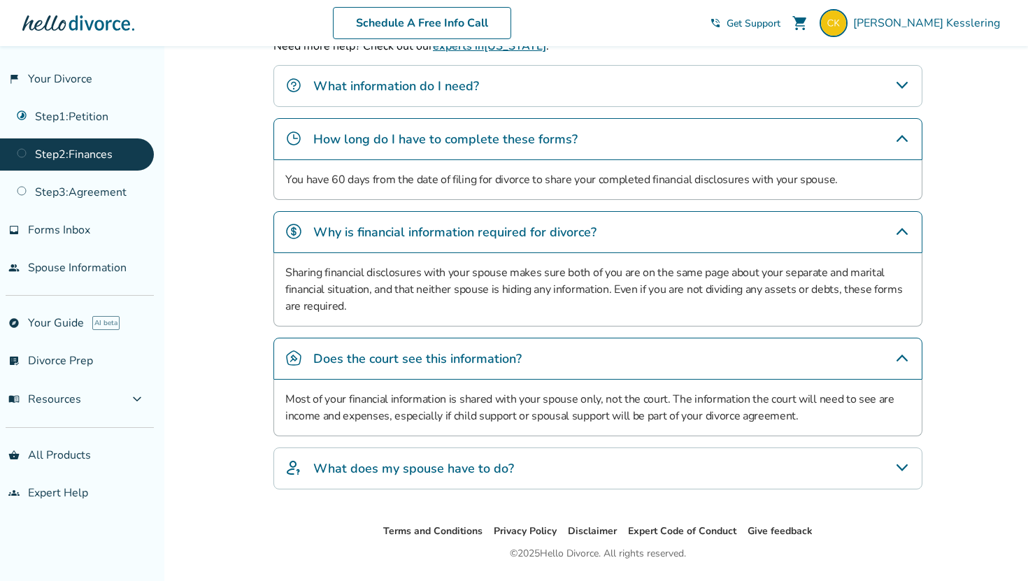
scroll to position [524, 0]
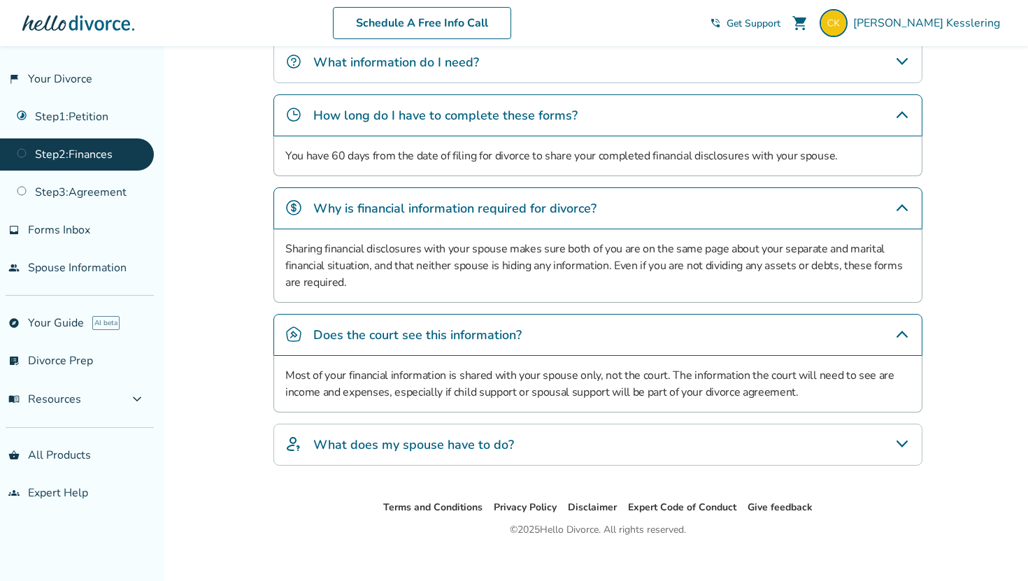
click at [366, 439] on h4 "What does my spouse have to do?" at bounding box center [413, 445] width 201 height 18
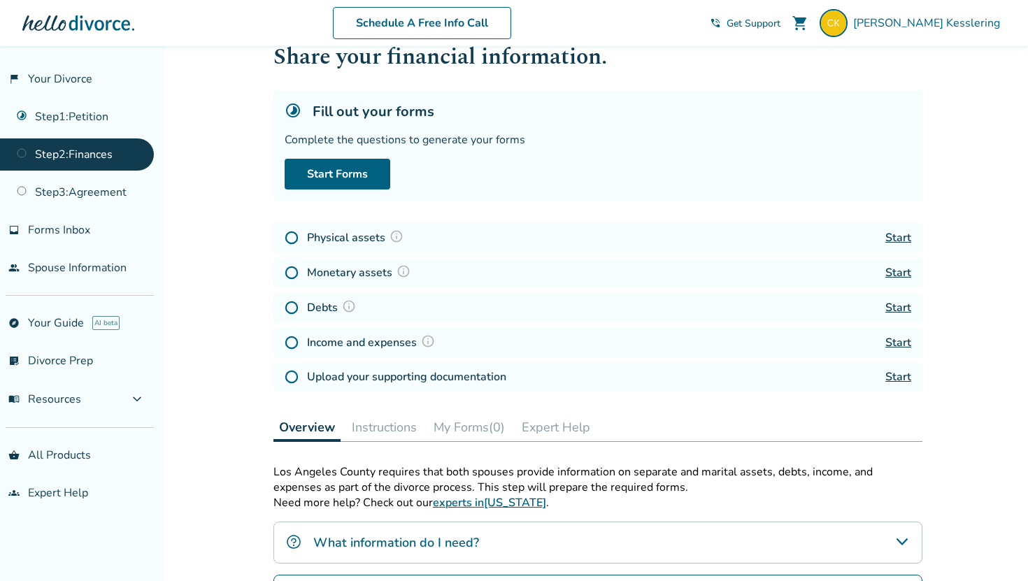
scroll to position [0, 0]
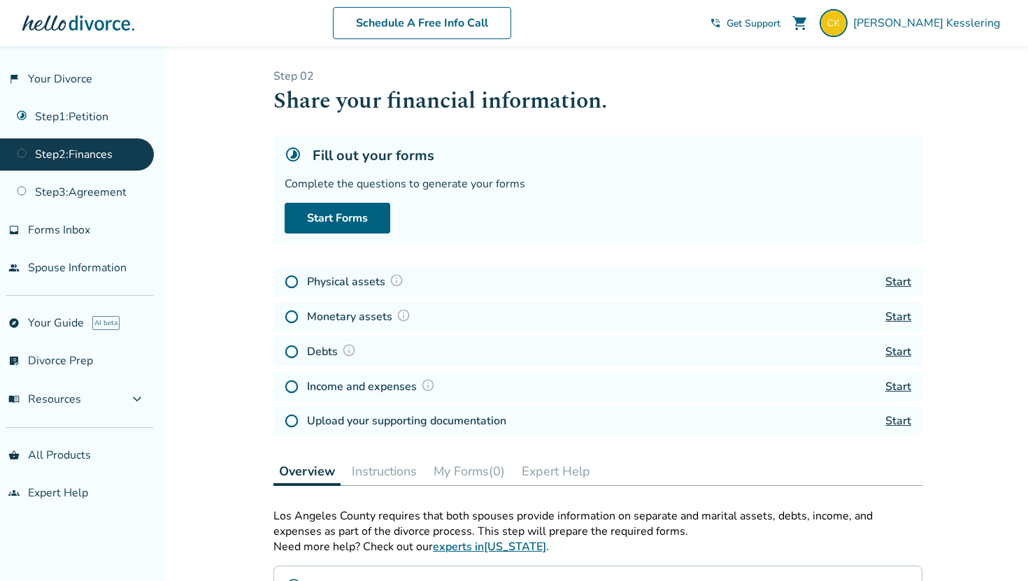
click at [373, 461] on button "Instructions" at bounding box center [384, 471] width 76 height 28
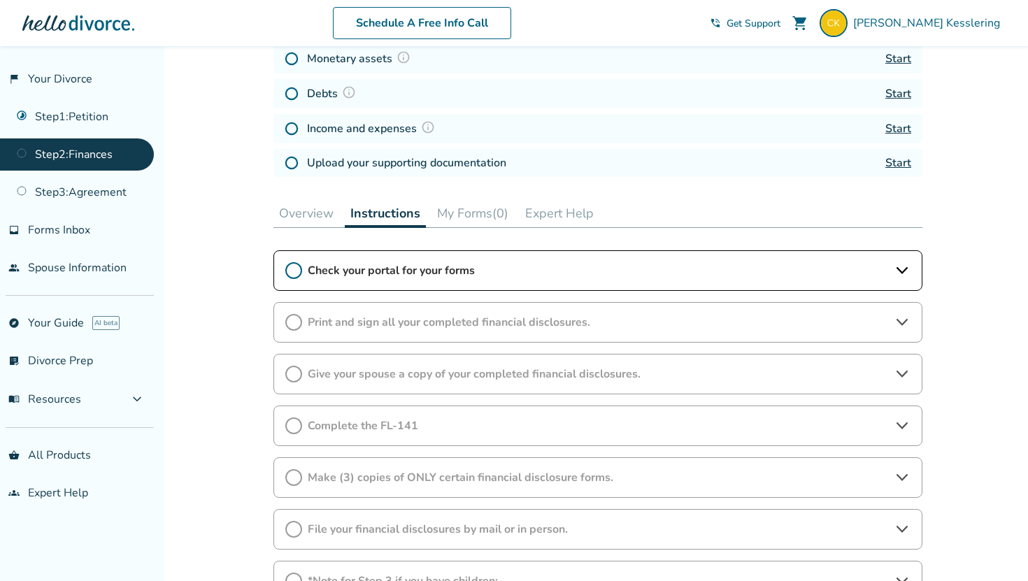
scroll to position [259, 0]
click at [391, 379] on span "Give your spouse a copy of your completed financial disclosures." at bounding box center [598, 372] width 580 height 15
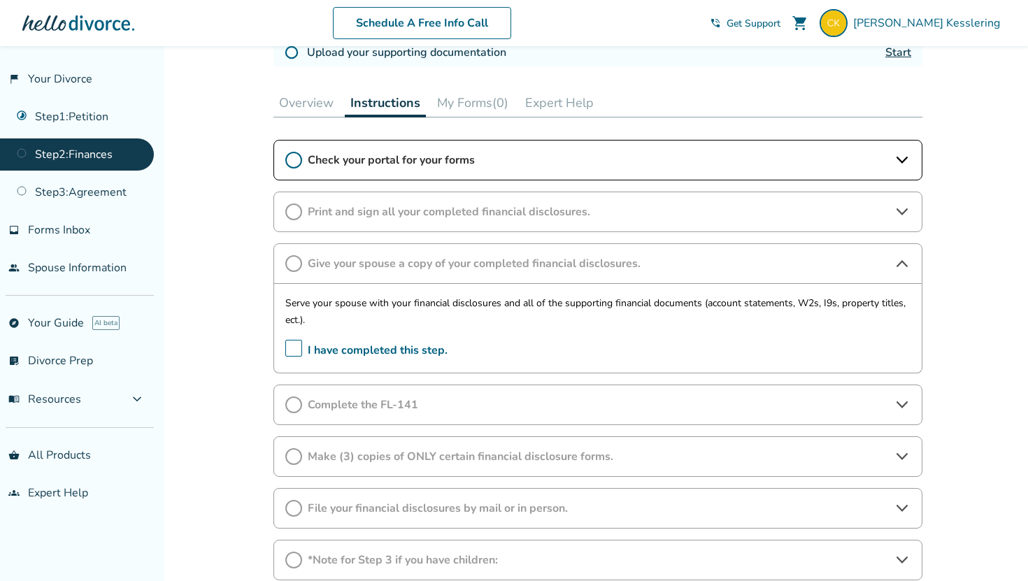
scroll to position [370, 0]
click at [356, 401] on span "Complete the FL-141" at bounding box center [598, 403] width 580 height 15
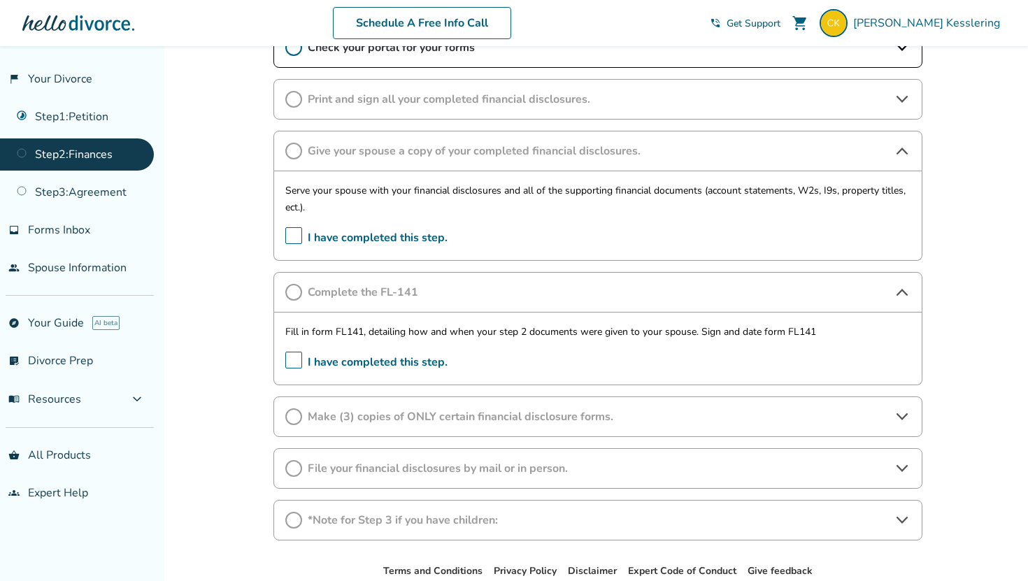
scroll to position [510, 0]
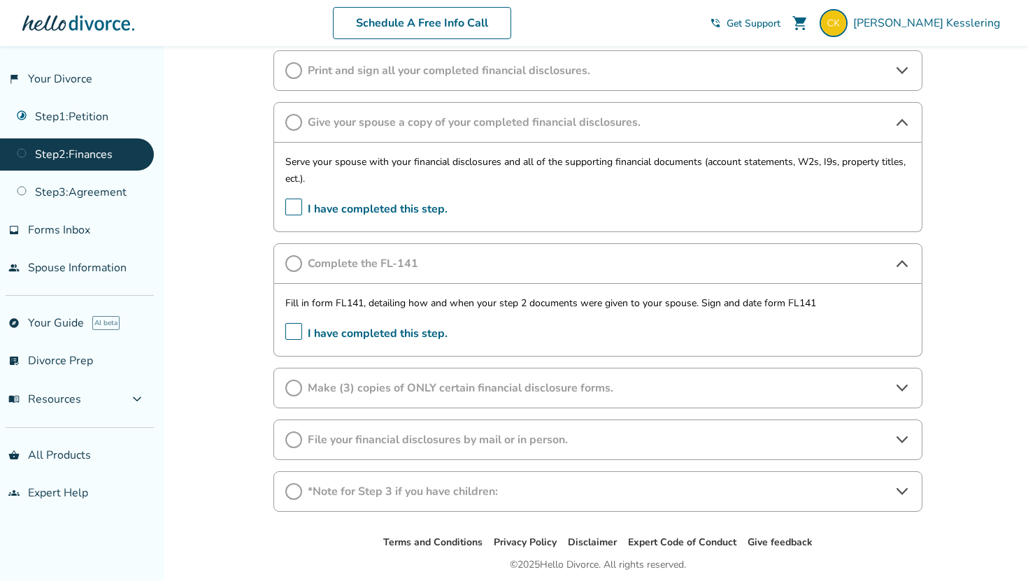
click at [477, 382] on span "Make (3) copies of ONLY certain financial disclosure forms." at bounding box center [598, 387] width 580 height 15
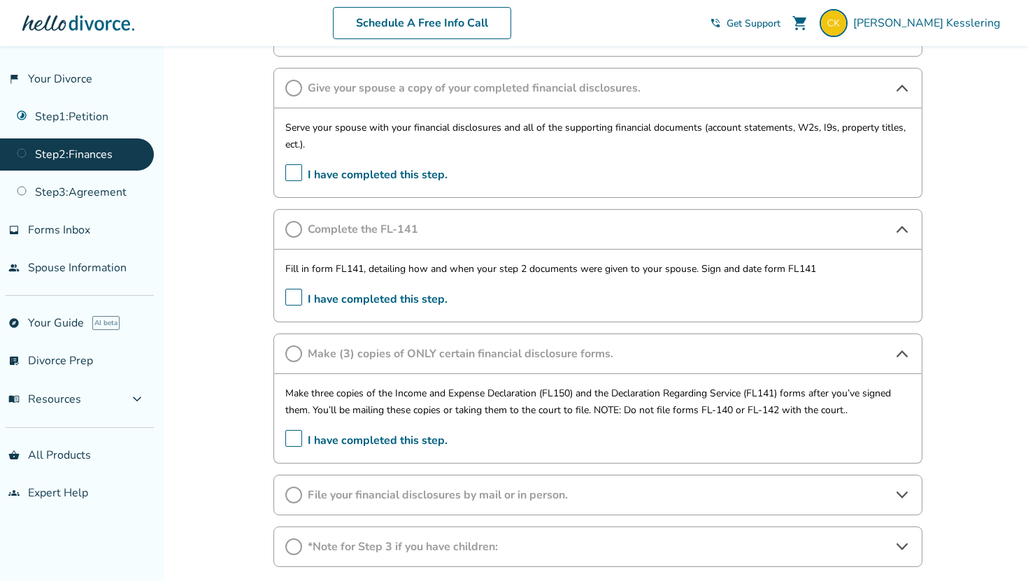
scroll to position [549, 0]
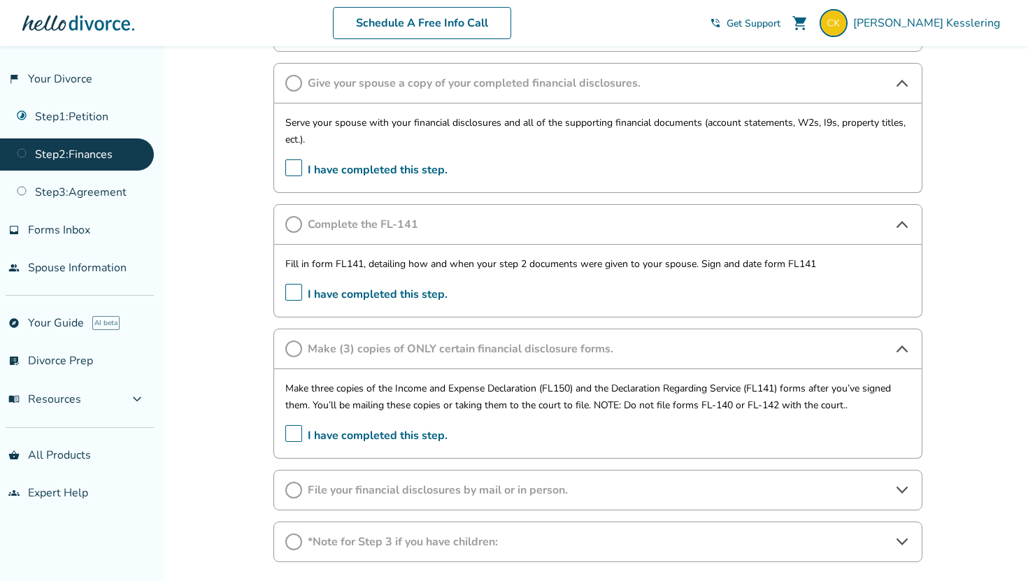
click at [375, 480] on div "File your financial disclosures by mail or in person." at bounding box center [597, 490] width 649 height 41
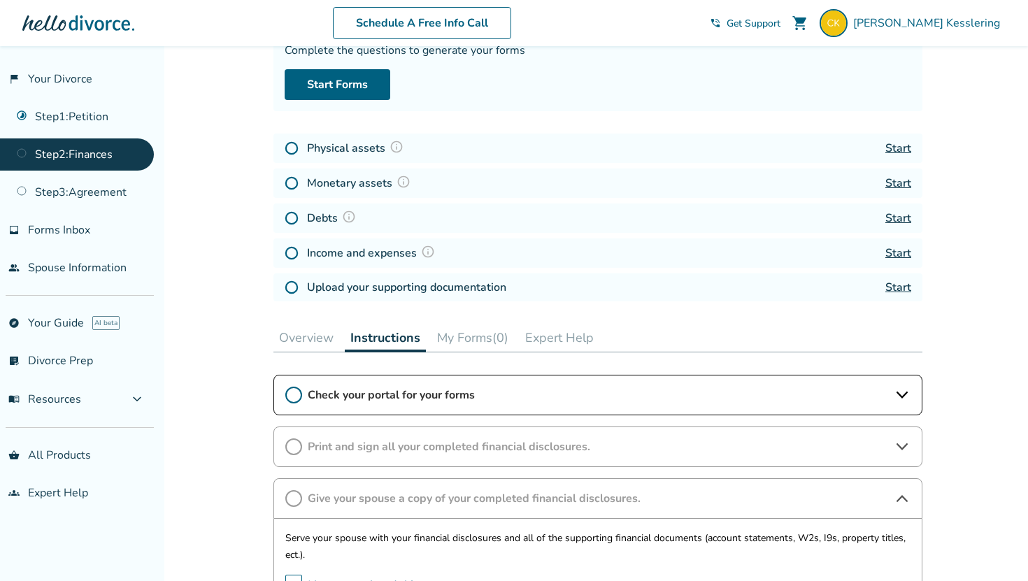
scroll to position [372, 0]
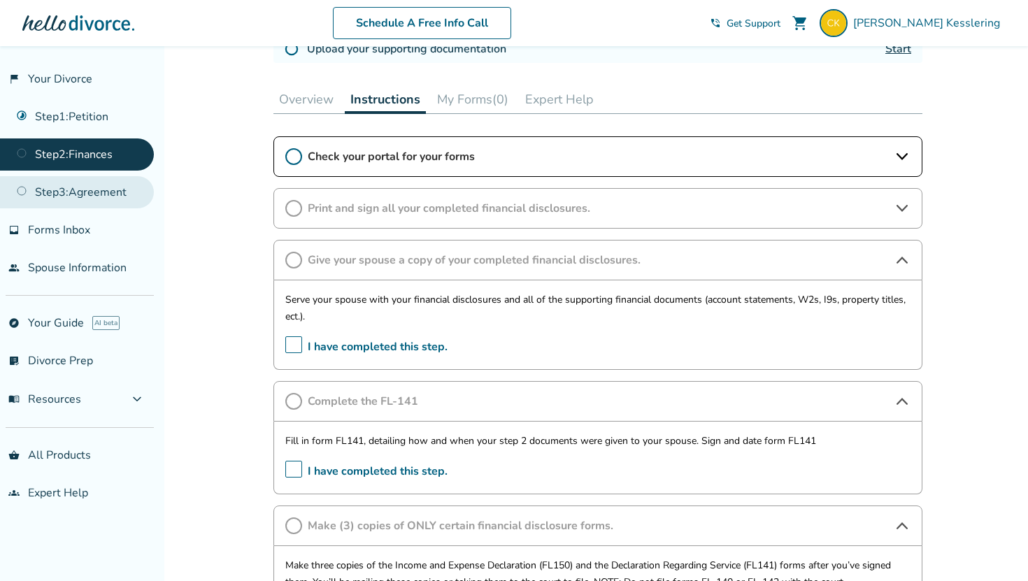
click at [103, 195] on link "Step 3 : Agreement" at bounding box center [77, 192] width 154 height 32
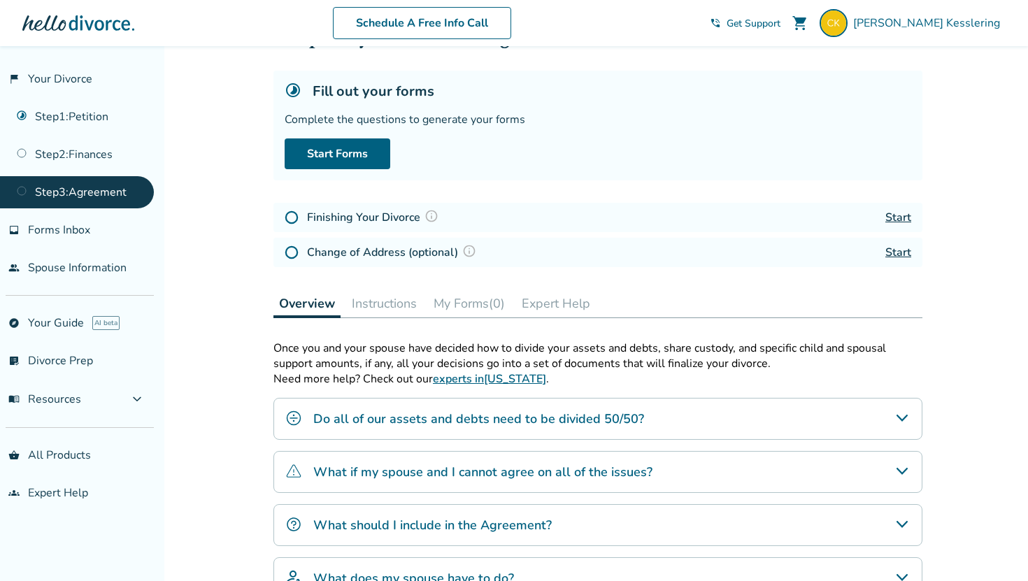
scroll to position [170, 0]
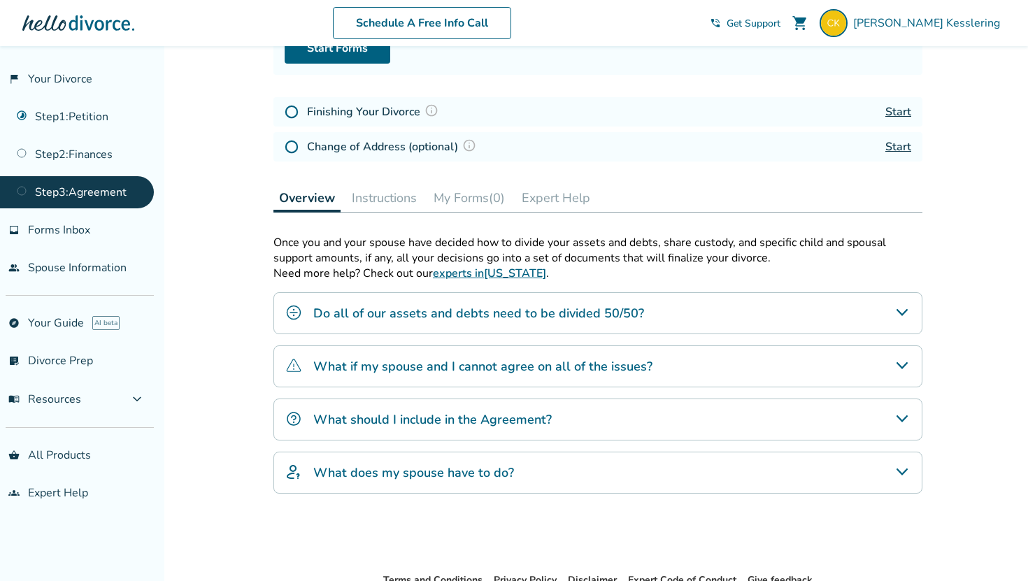
click at [348, 304] on h4 "Do all of our assets and debts need to be divided 50/50?" at bounding box center [478, 313] width 331 height 18
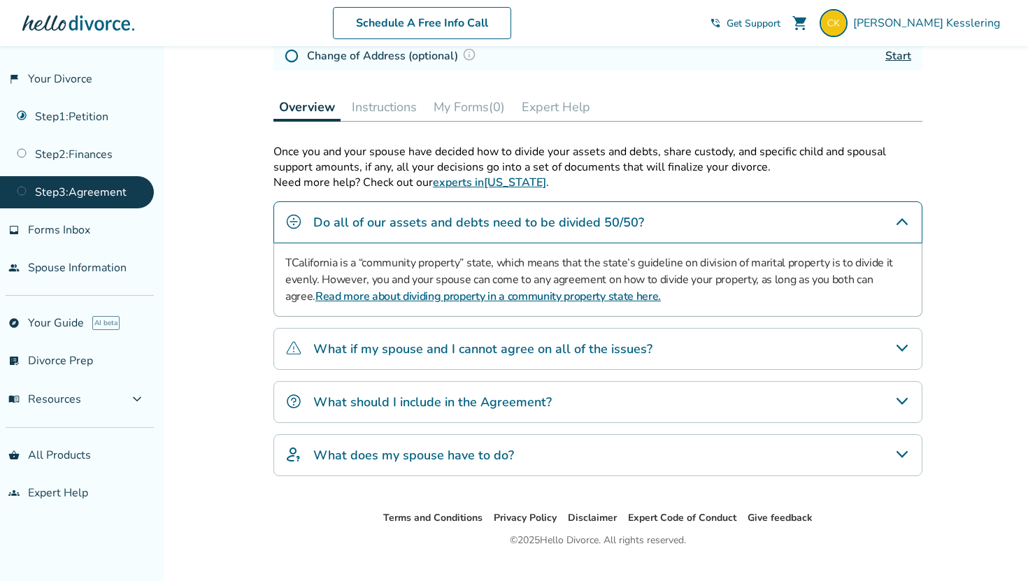
scroll to position [260, 0]
click at [342, 345] on h4 "What if my spouse and I cannot agree on all of the issues?" at bounding box center [482, 349] width 339 height 18
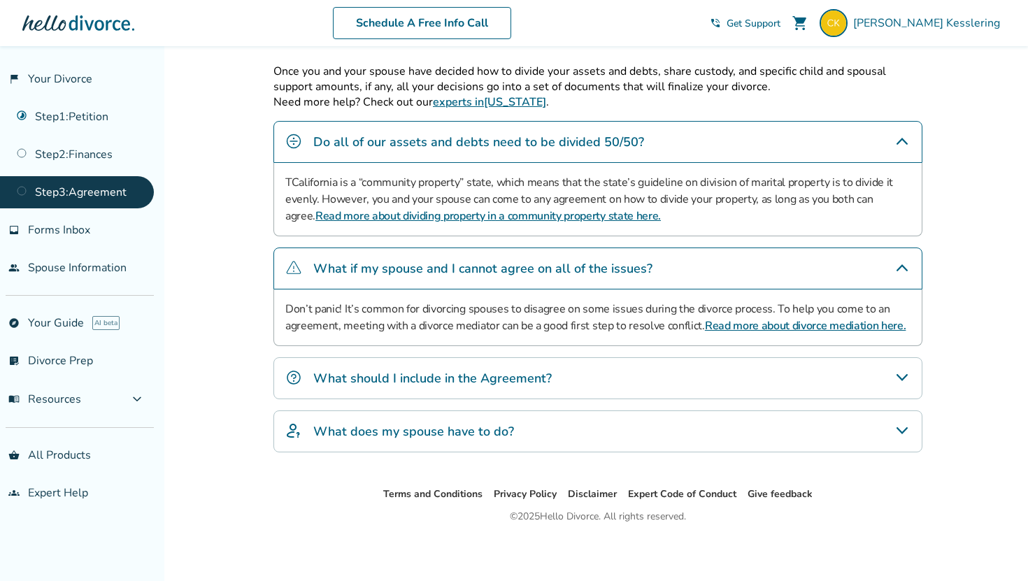
scroll to position [343, 0]
click at [341, 359] on div "What should I include in the Agreement?" at bounding box center [597, 377] width 649 height 42
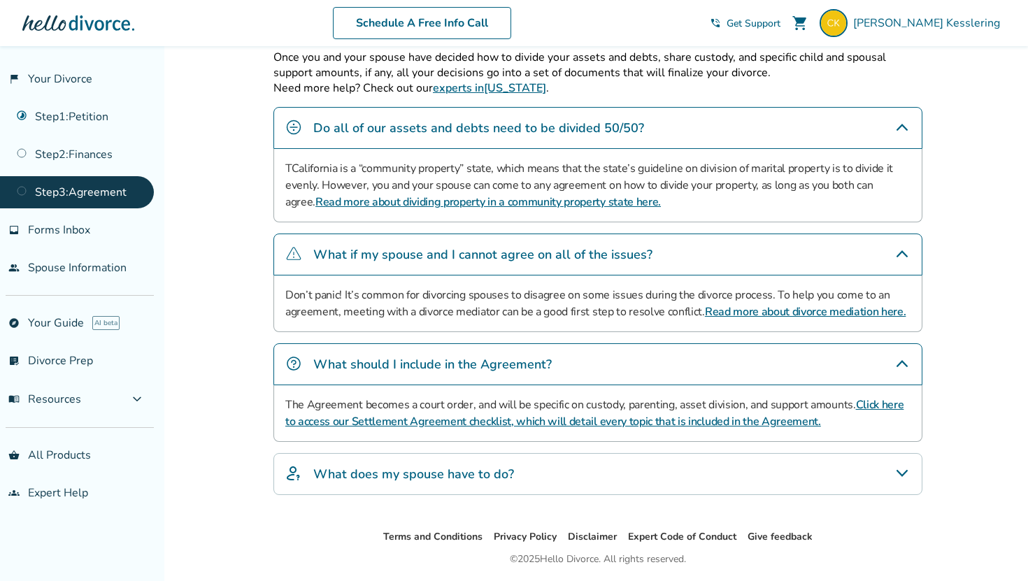
scroll to position [357, 0]
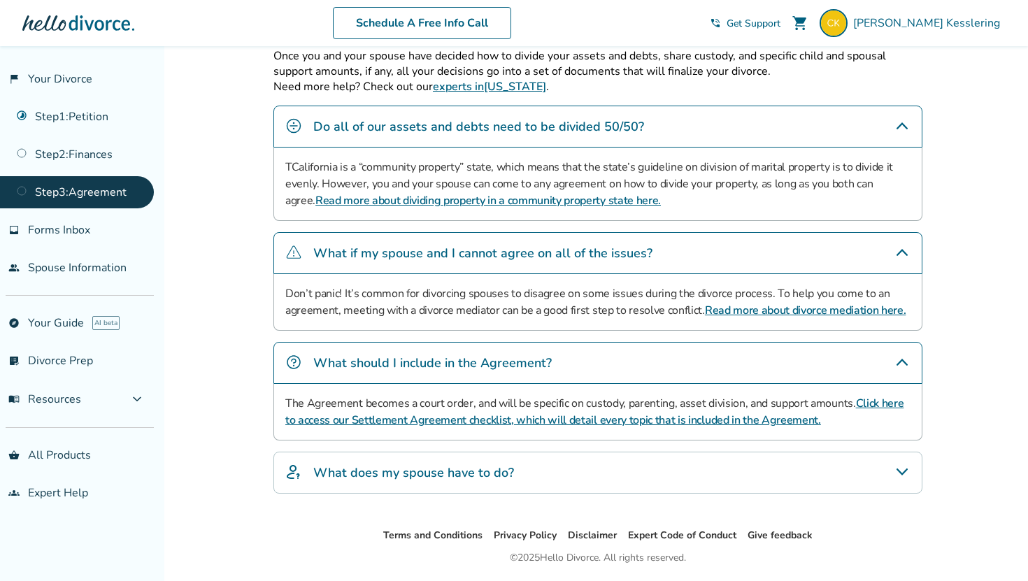
click at [388, 469] on h4 "What does my spouse have to do?" at bounding box center [413, 473] width 201 height 18
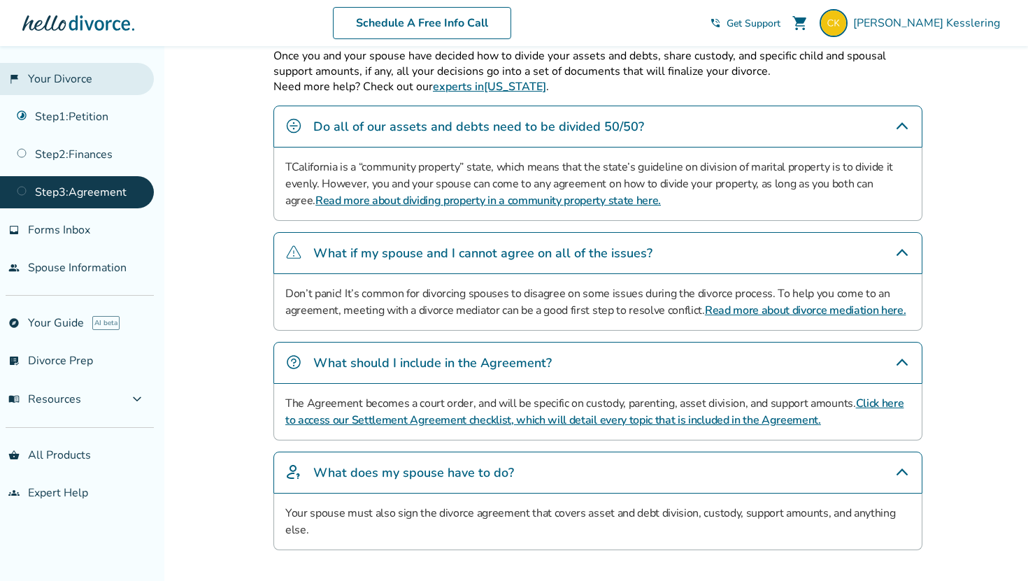
click at [101, 77] on link "flag_2 Your Divorce" at bounding box center [77, 79] width 154 height 32
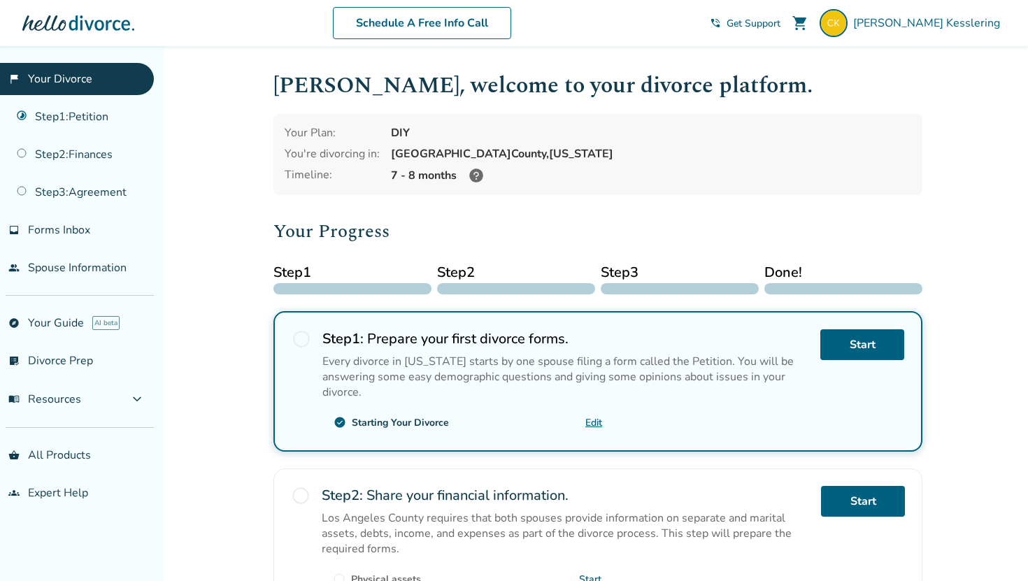
click at [260, 361] on div "Added to cart Charles , welcome to your divorce platform. Your Plan: DIY You're…" at bounding box center [514, 520] width 1028 height 949
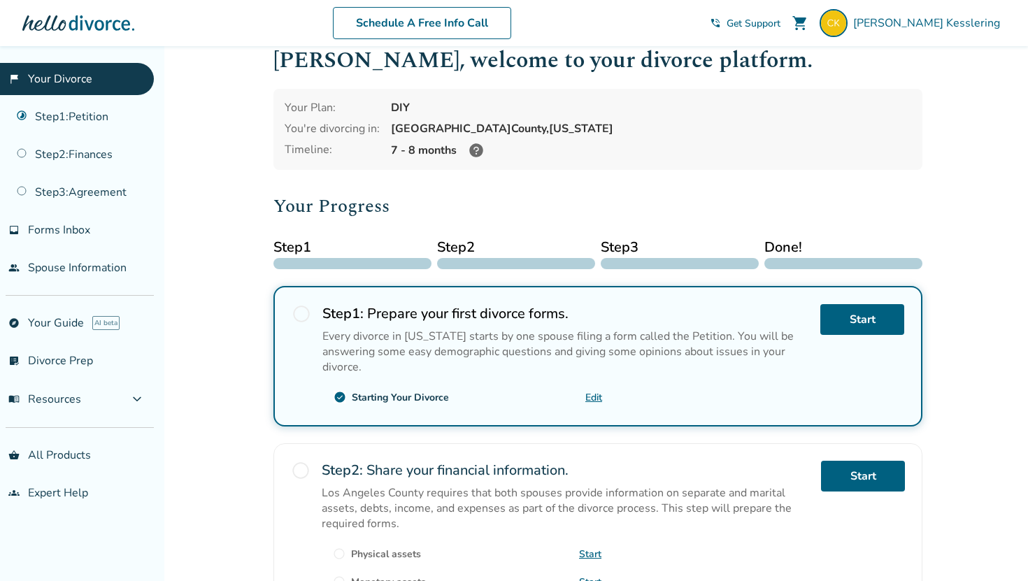
scroll to position [27, 0]
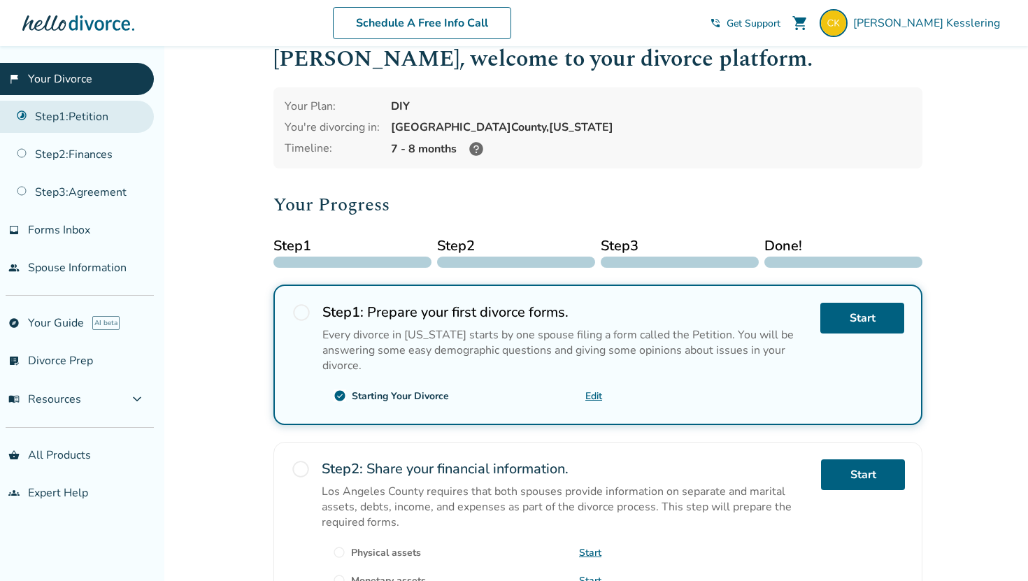
click at [103, 128] on link "Step 1 : Petition" at bounding box center [77, 117] width 154 height 32
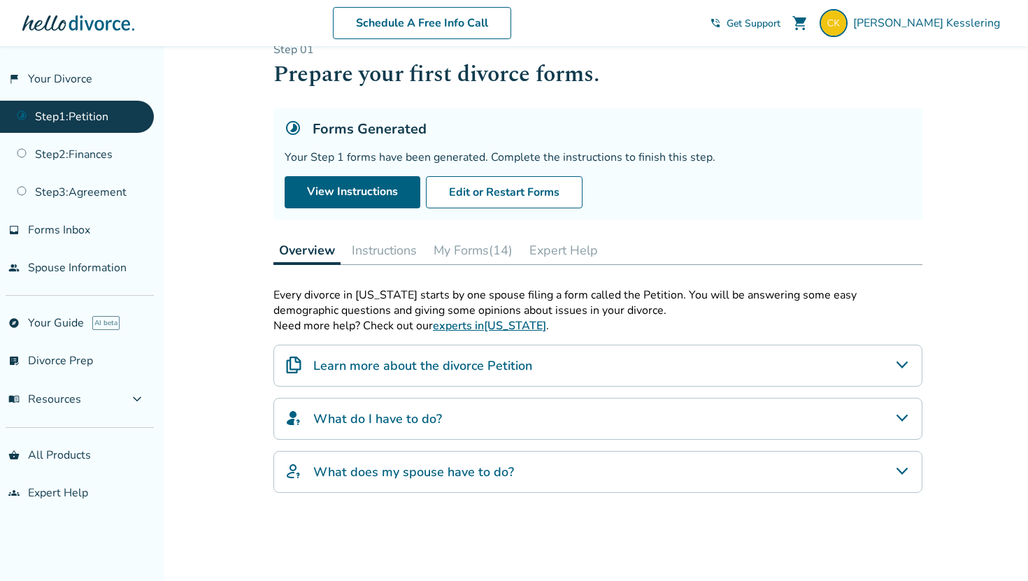
scroll to position [34, 0]
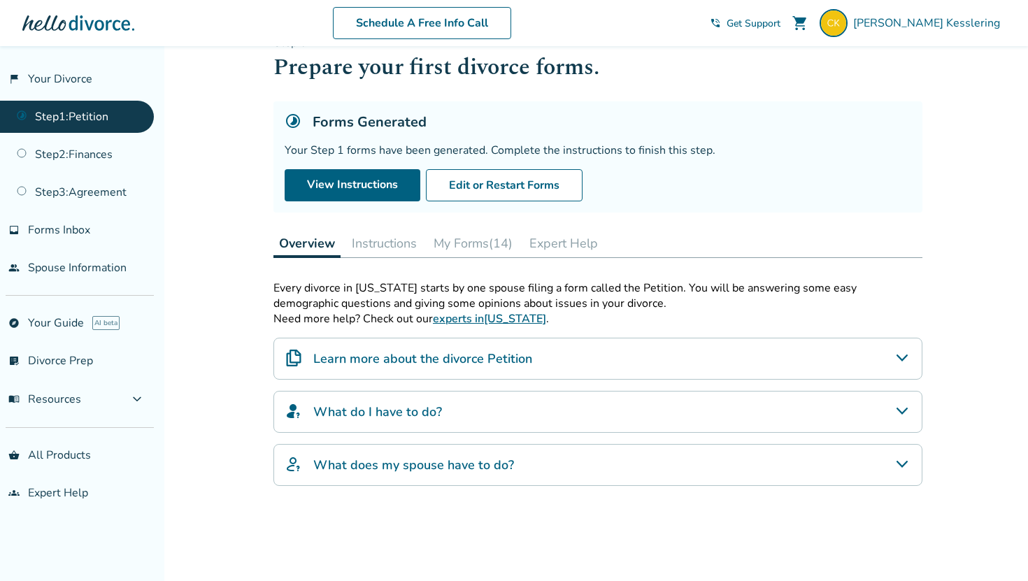
click at [443, 231] on button "My Forms (14)" at bounding box center [473, 243] width 90 height 28
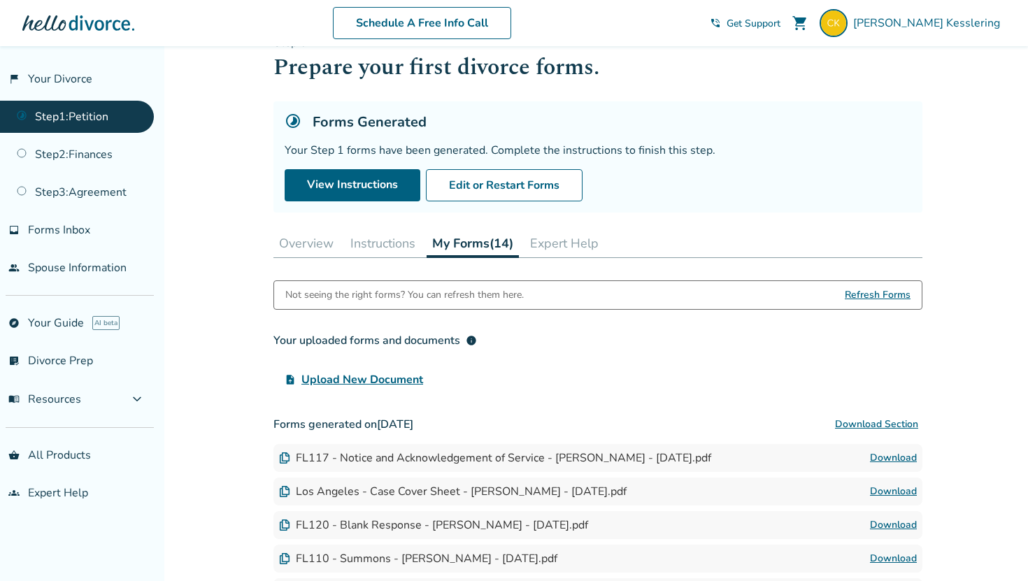
click at [394, 227] on div "Step 0 1 Prepare your first divorce forms. Forms Generated Your Step 1 forms ha…" at bounding box center [597, 494] width 649 height 918
click at [381, 234] on button "Instructions" at bounding box center [383, 243] width 76 height 28
